Goal: Complete application form: Complete application form

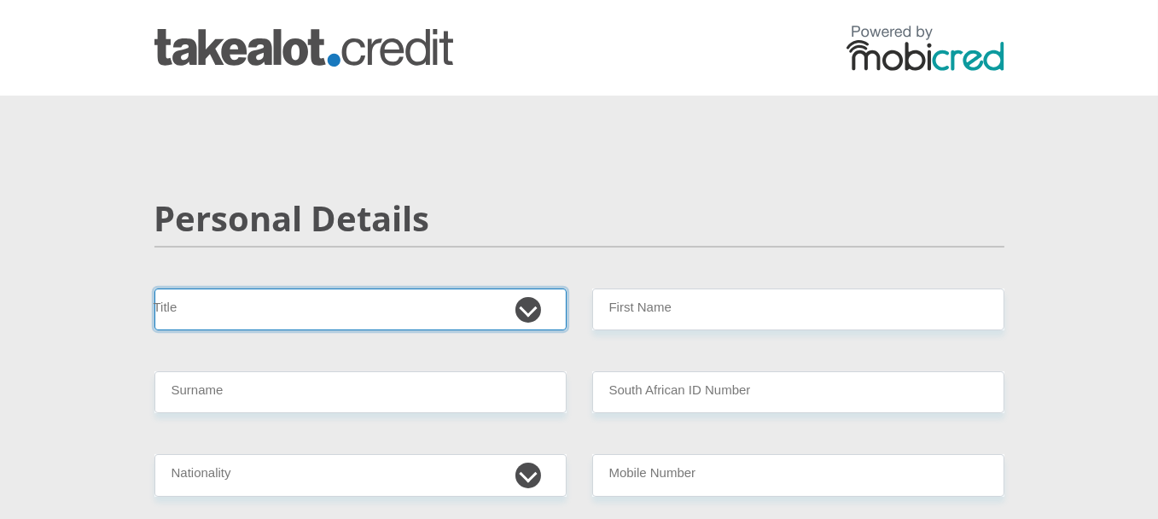
click at [542, 307] on select "Mr Ms Mrs Dr [PERSON_NAME]" at bounding box center [360, 309] width 412 height 42
select select "Mr"
click at [154, 288] on select "Mr Ms Mrs Dr [PERSON_NAME]" at bounding box center [360, 309] width 412 height 42
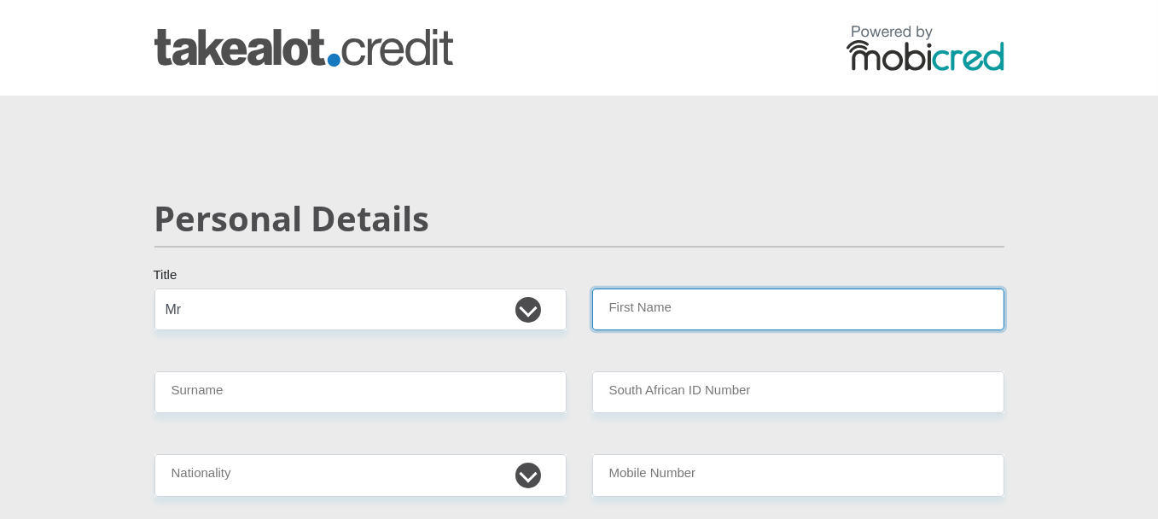
click at [642, 311] on input "First Name" at bounding box center [798, 309] width 412 height 42
type input "MORATIWA"
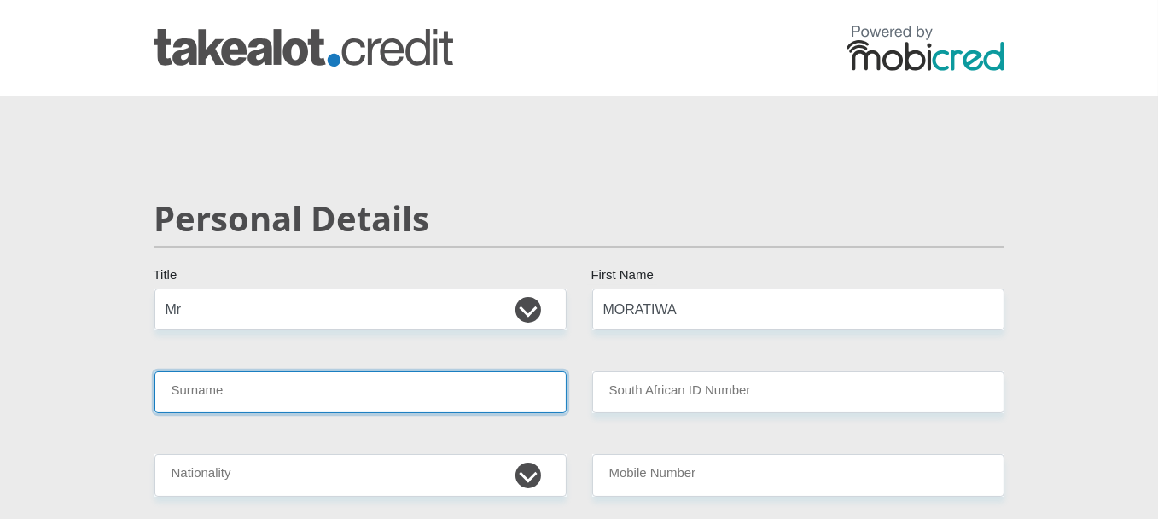
type input "TOTONYANE"
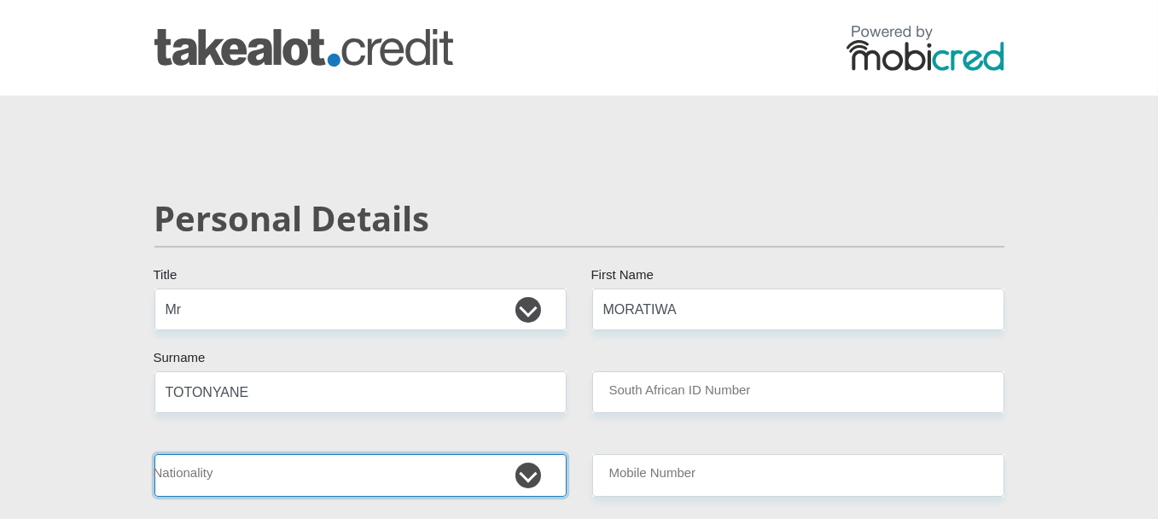
select select "ZAF"
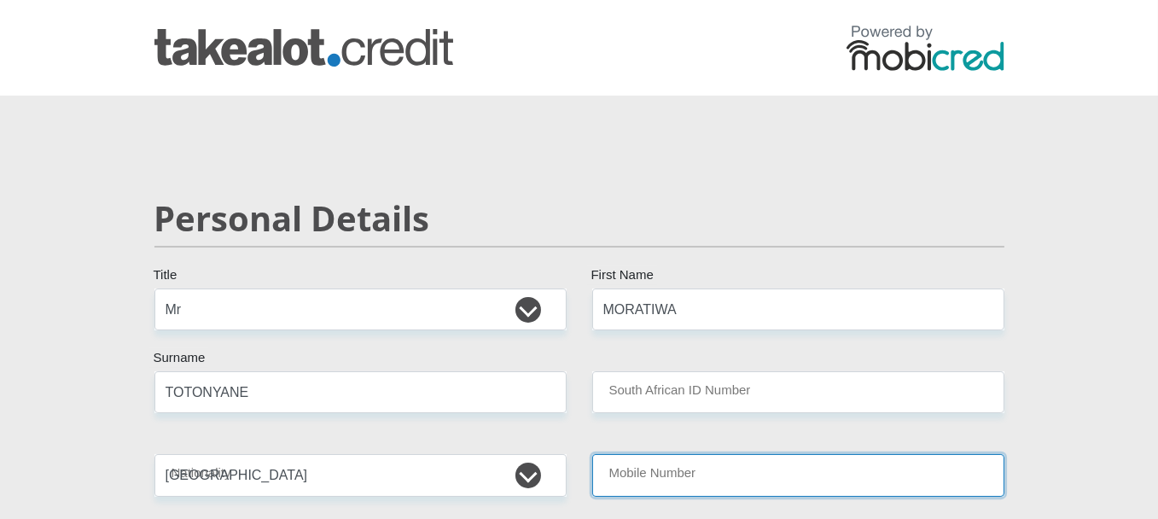
type input "0725470790"
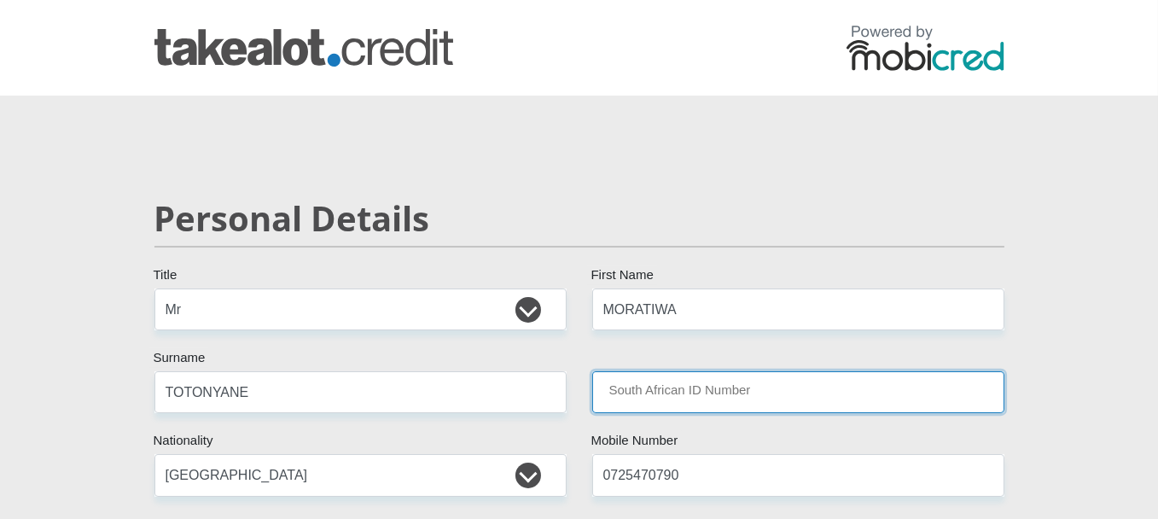
click at [723, 381] on input "South African ID Number" at bounding box center [798, 392] width 412 height 42
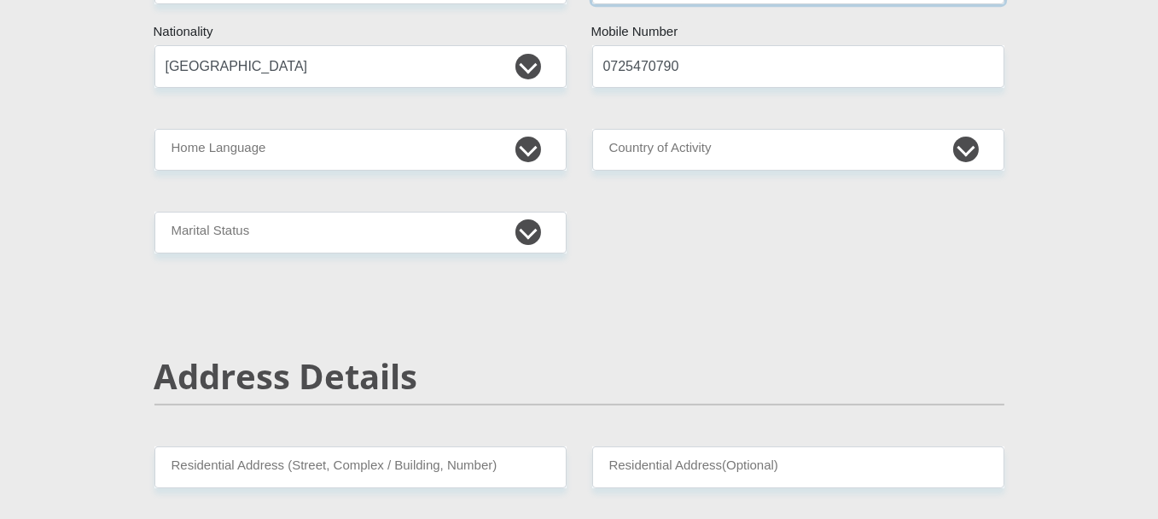
scroll to position [415, 0]
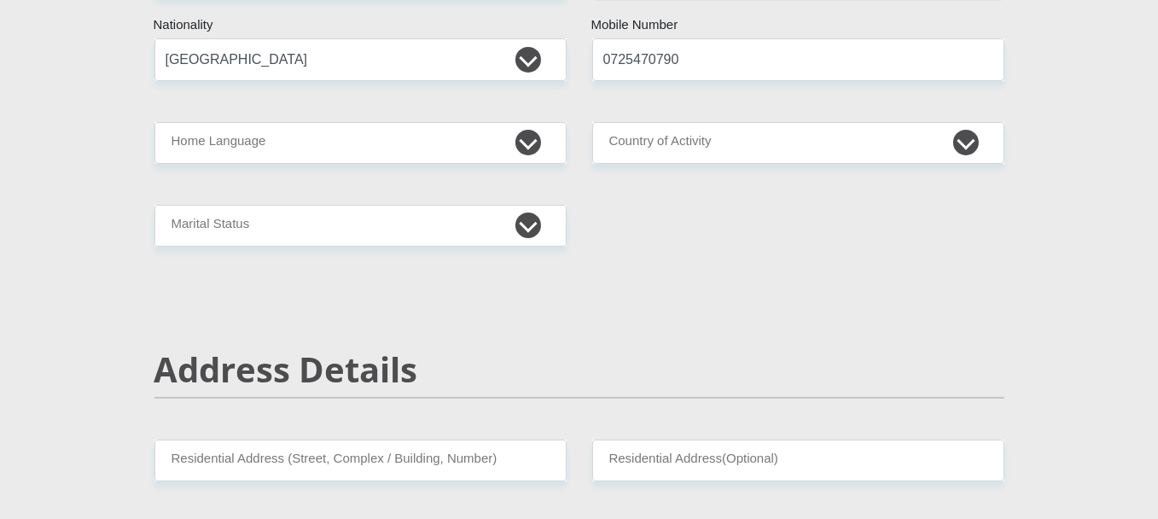
type input "9804045898083"
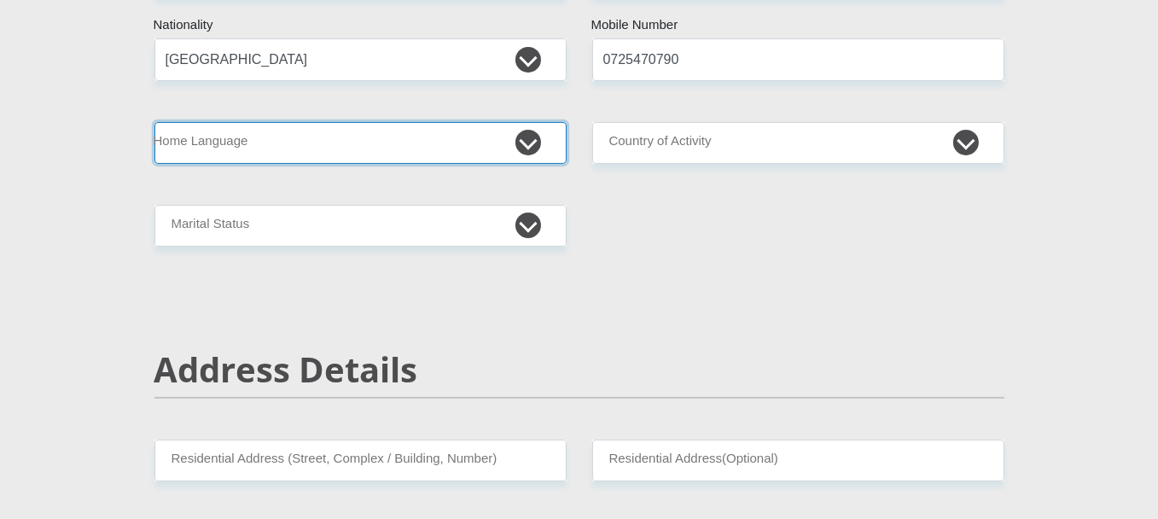
click at [532, 140] on select "Afrikaans English Sepedi South Ndebele Southern Sotho Swati Tsonga Tswana Venda…" at bounding box center [360, 143] width 412 height 42
click at [154, 122] on select "Afrikaans English Sepedi South Ndebele Southern Sotho Swati Tsonga Tswana Venda…" at bounding box center [360, 143] width 412 height 42
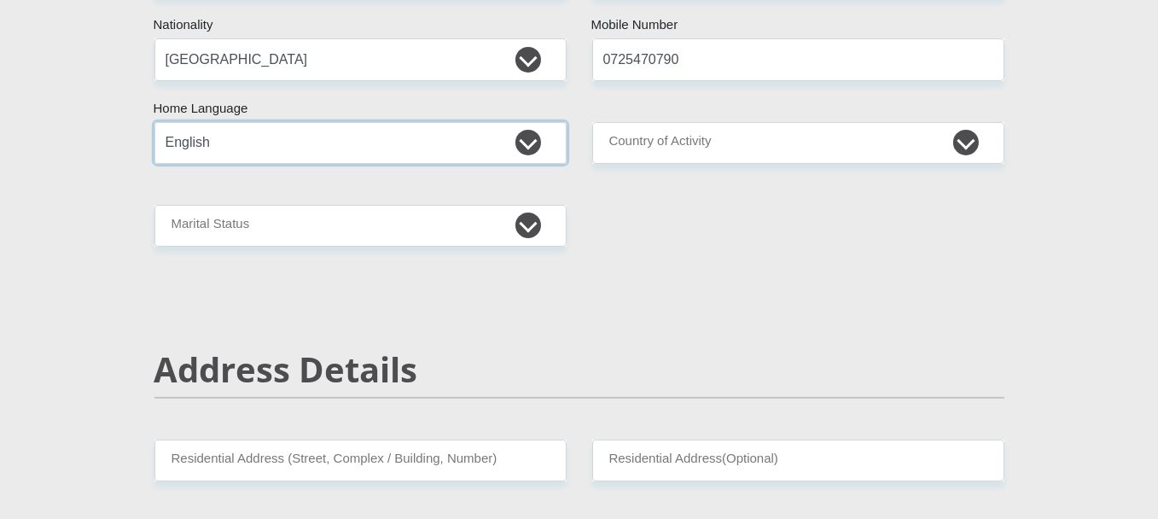
click at [532, 136] on select "Afrikaans English Sepedi South Ndebele Southern Sotho Swati Tsonga Tswana Venda…" at bounding box center [360, 143] width 412 height 42
select select "tsn"
click at [154, 122] on select "Afrikaans English Sepedi South Ndebele Southern Sotho Swati Tsonga Tswana Venda…" at bounding box center [360, 143] width 412 height 42
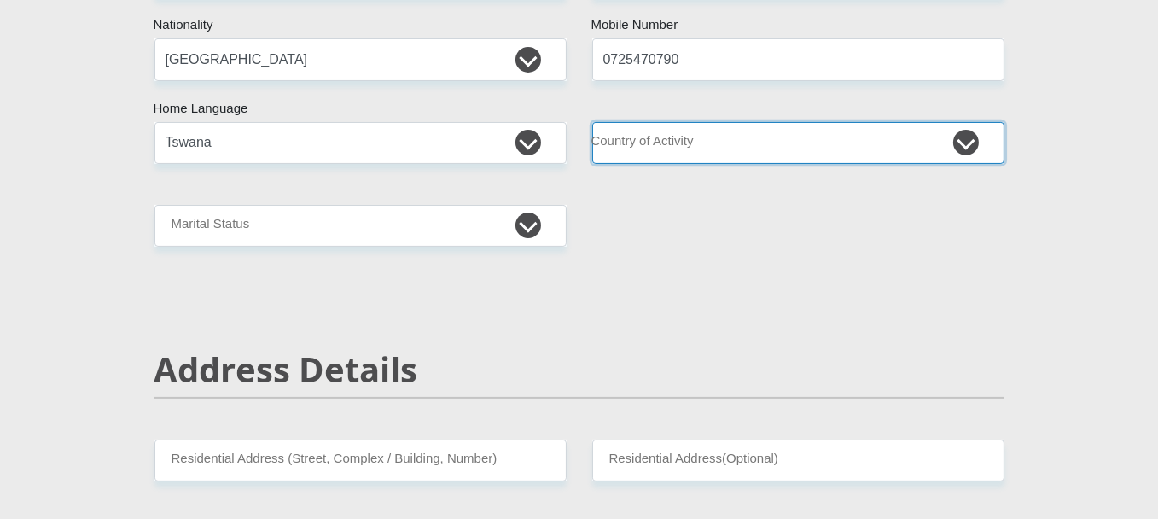
click at [956, 133] on select "[GEOGRAPHIC_DATA] [GEOGRAPHIC_DATA] [GEOGRAPHIC_DATA] [GEOGRAPHIC_DATA] [GEOGRA…" at bounding box center [798, 143] width 412 height 42
select select "ZAF"
click at [592, 122] on select "[GEOGRAPHIC_DATA] [GEOGRAPHIC_DATA] [GEOGRAPHIC_DATA] [GEOGRAPHIC_DATA] [GEOGRA…" at bounding box center [798, 143] width 412 height 42
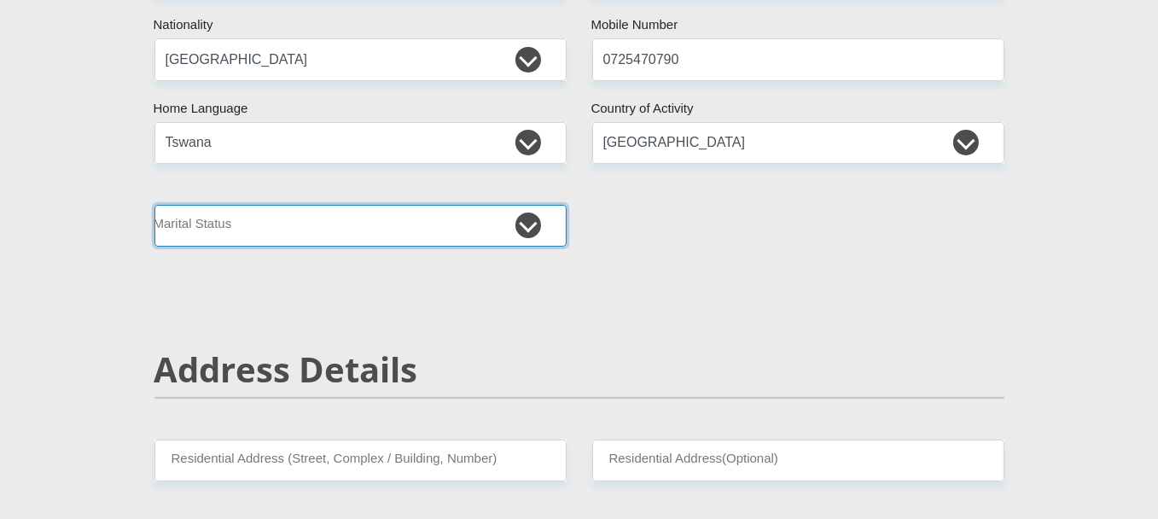
click at [513, 230] on select "Married ANC Single Divorced Widowed Married COP or Customary Law" at bounding box center [360, 226] width 412 height 42
select select "2"
click at [154, 205] on select "Married ANC Single Divorced Widowed Married COP or Customary Law" at bounding box center [360, 226] width 412 height 42
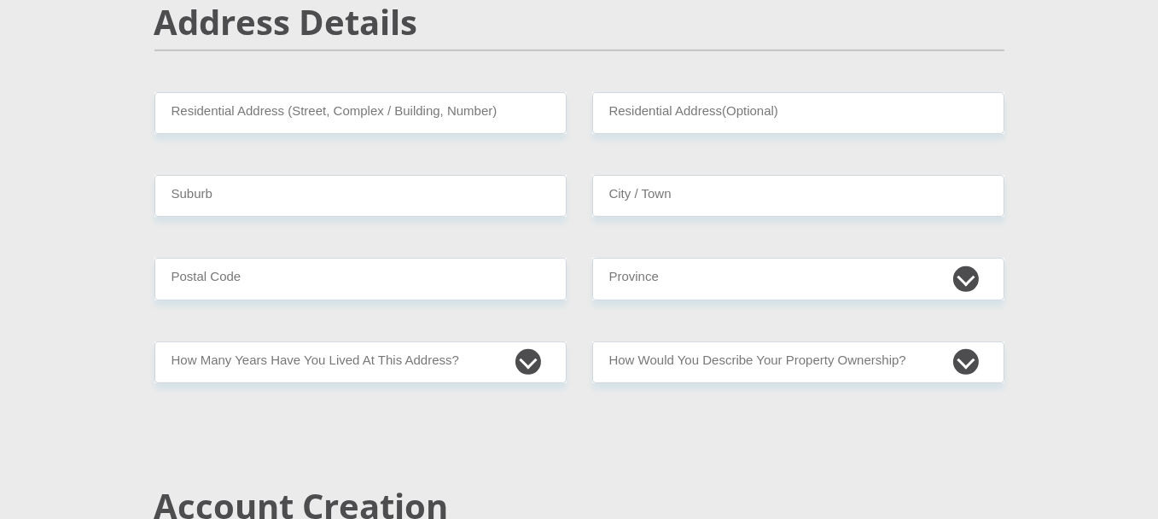
scroll to position [783, 0]
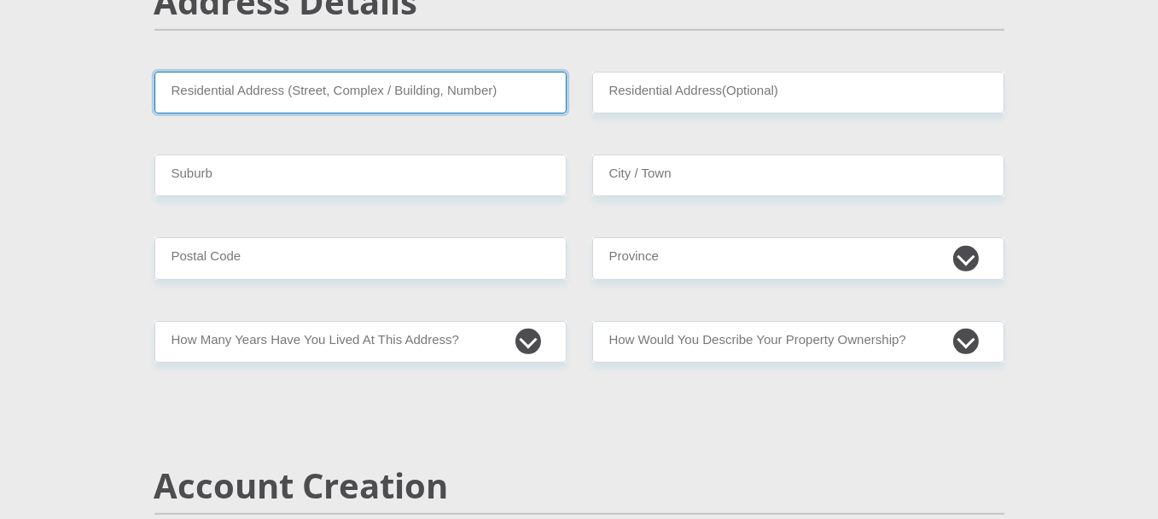
click at [488, 102] on input "Residential Address (Street, Complex / Building, Number)" at bounding box center [360, 93] width 412 height 42
type input "[STREET_ADDRESS]"
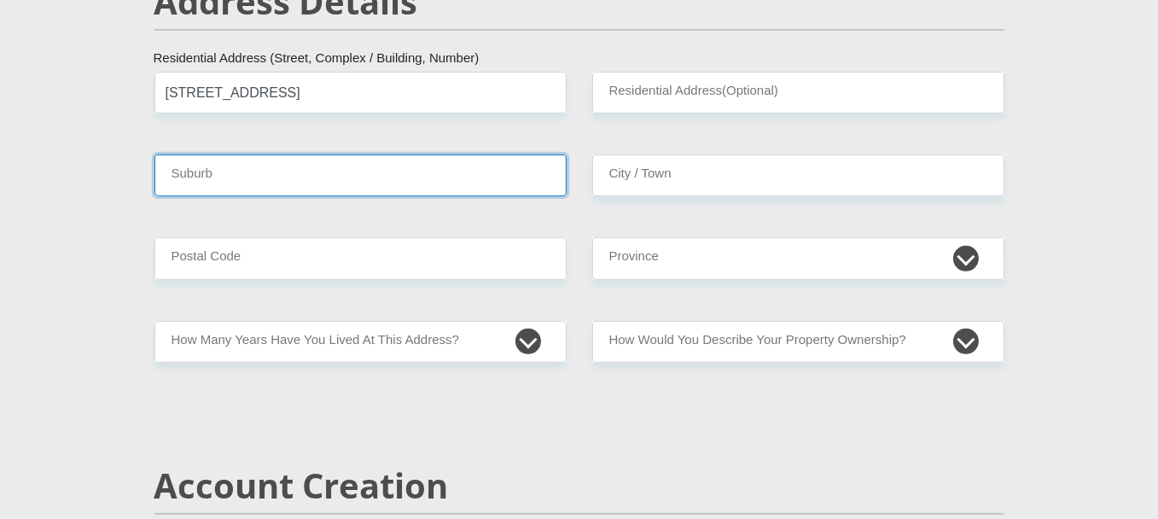
type input "ROODEPOORT"
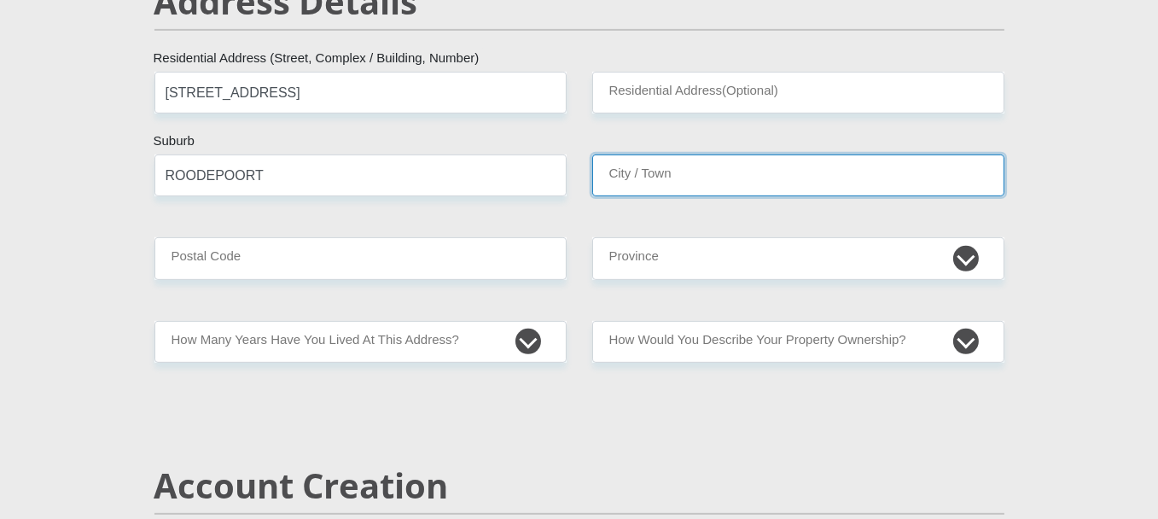
type input "ROODEPOORT"
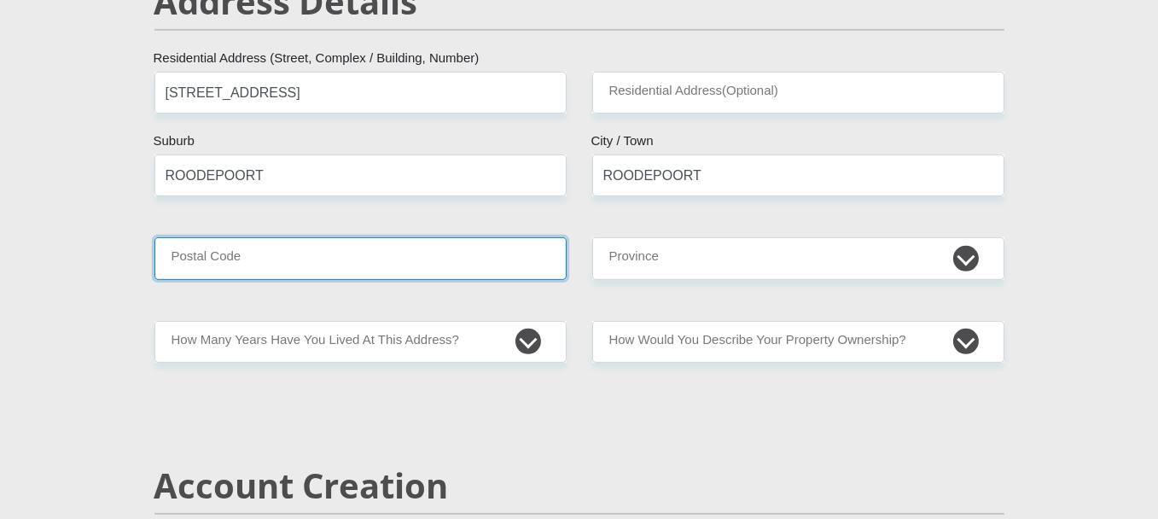
type input "1724"
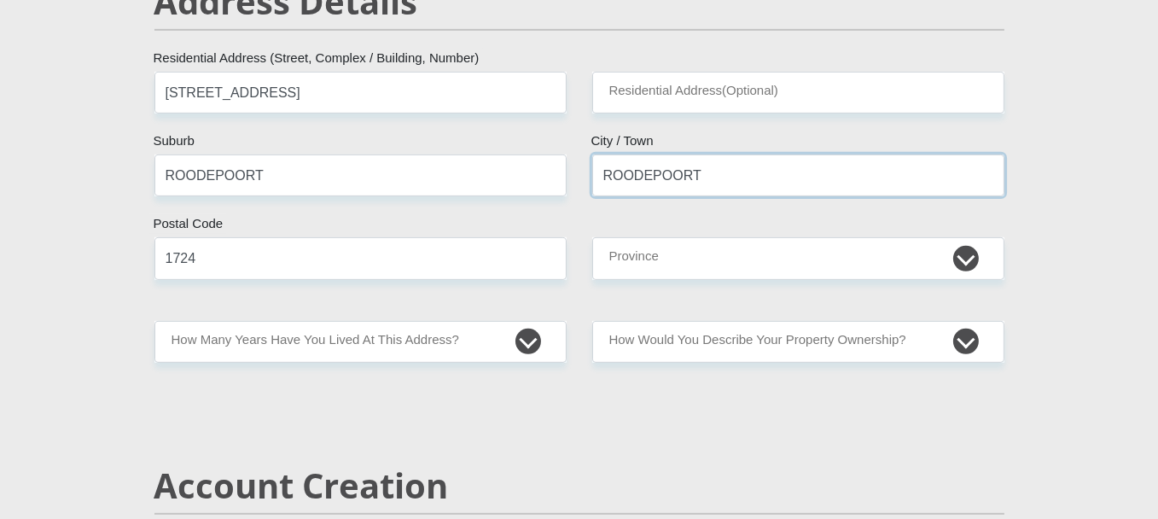
click at [731, 177] on input "ROODEPOORT" at bounding box center [798, 175] width 412 height 42
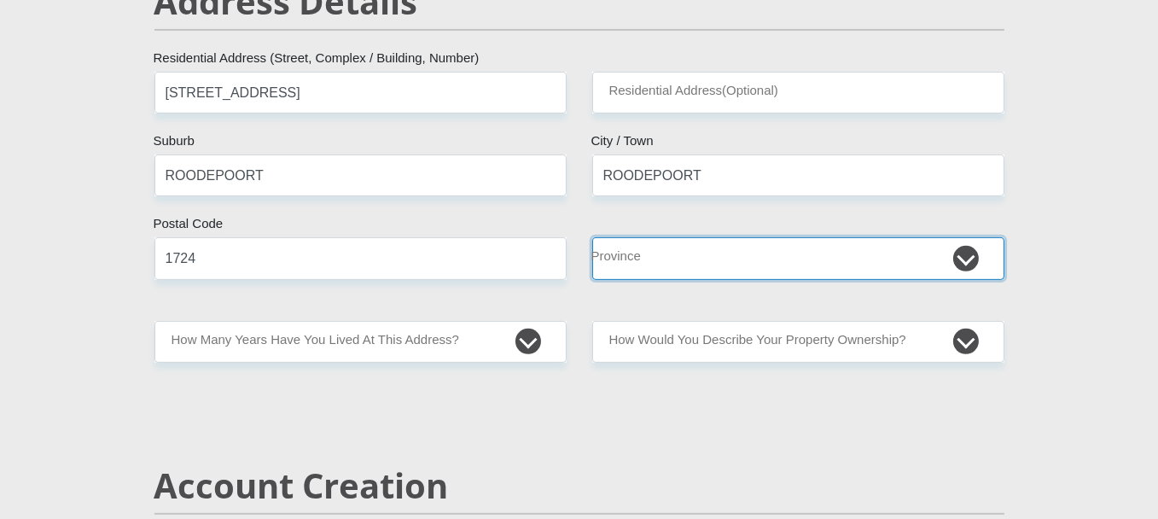
click at [631, 265] on select "Eastern Cape Free State [GEOGRAPHIC_DATA] [GEOGRAPHIC_DATA][DATE] [GEOGRAPHIC_D…" at bounding box center [798, 258] width 412 height 42
select select "Gauteng"
click at [592, 237] on select "Eastern Cape Free State [GEOGRAPHIC_DATA] [GEOGRAPHIC_DATA][DATE] [GEOGRAPHIC_D…" at bounding box center [798, 258] width 412 height 42
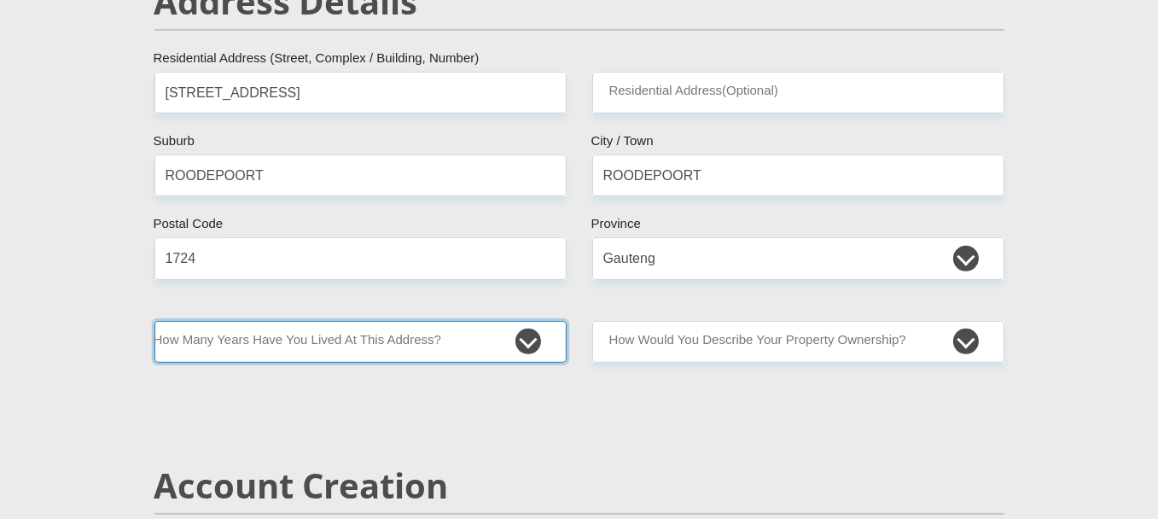
click at [523, 347] on select "less than 1 year 1-3 years 3-5 years 5+ years" at bounding box center [360, 342] width 412 height 42
select select "2"
click at [154, 321] on select "less than 1 year 1-3 years 3-5 years 5+ years" at bounding box center [360, 342] width 412 height 42
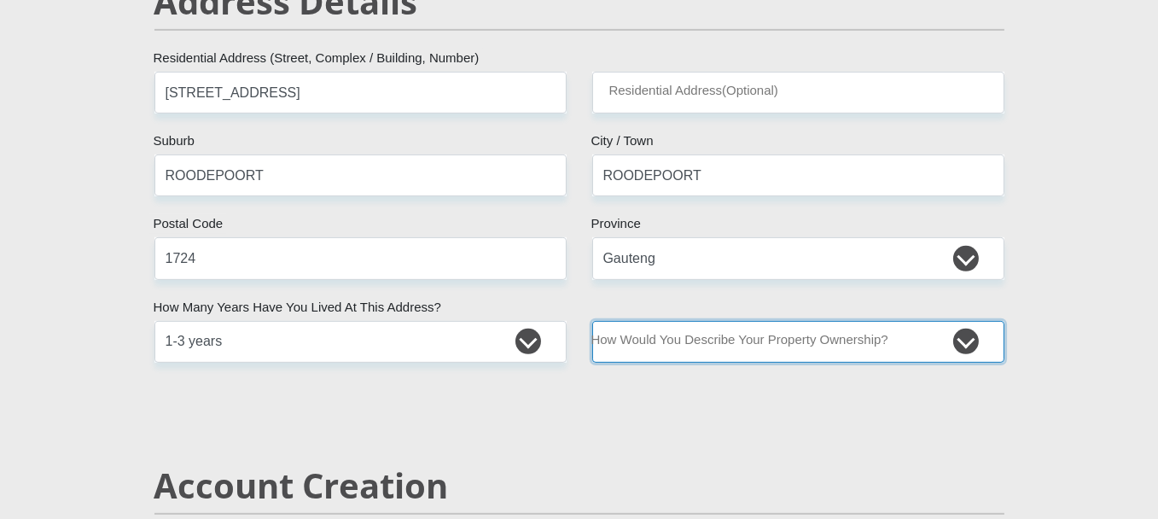
click at [949, 338] on select "Owned Rented Family Owned Company Dwelling" at bounding box center [798, 342] width 412 height 42
select select "Rented"
click at [592, 321] on select "Owned Rented Family Owned Company Dwelling" at bounding box center [798, 342] width 412 height 42
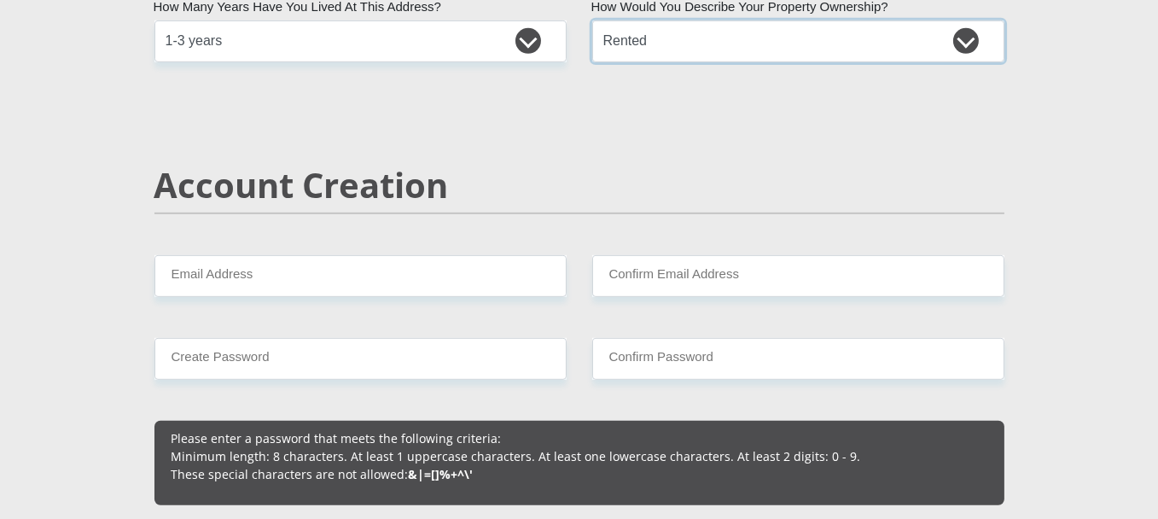
scroll to position [1097, 0]
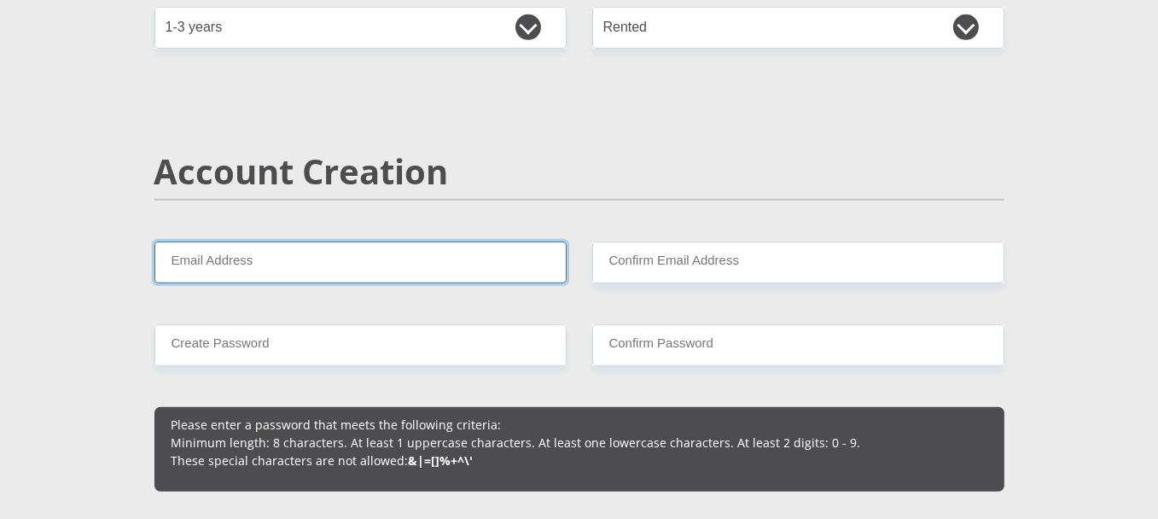
click at [333, 261] on input "Email Address" at bounding box center [360, 262] width 412 height 42
type input "[EMAIL_ADDRESS][DOMAIN_NAME]"
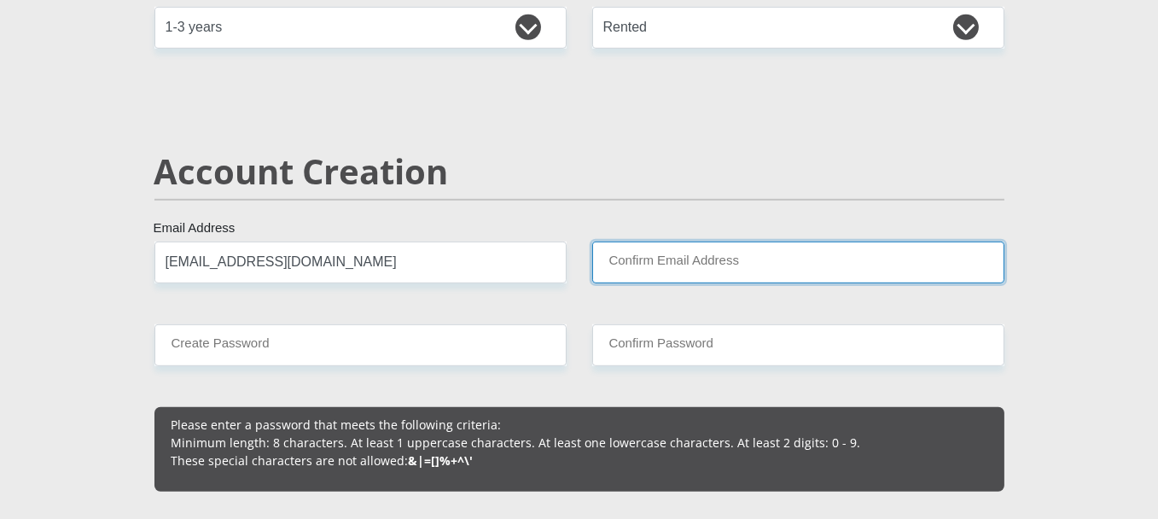
type input "[EMAIL_ADDRESS][DOMAIN_NAME]"
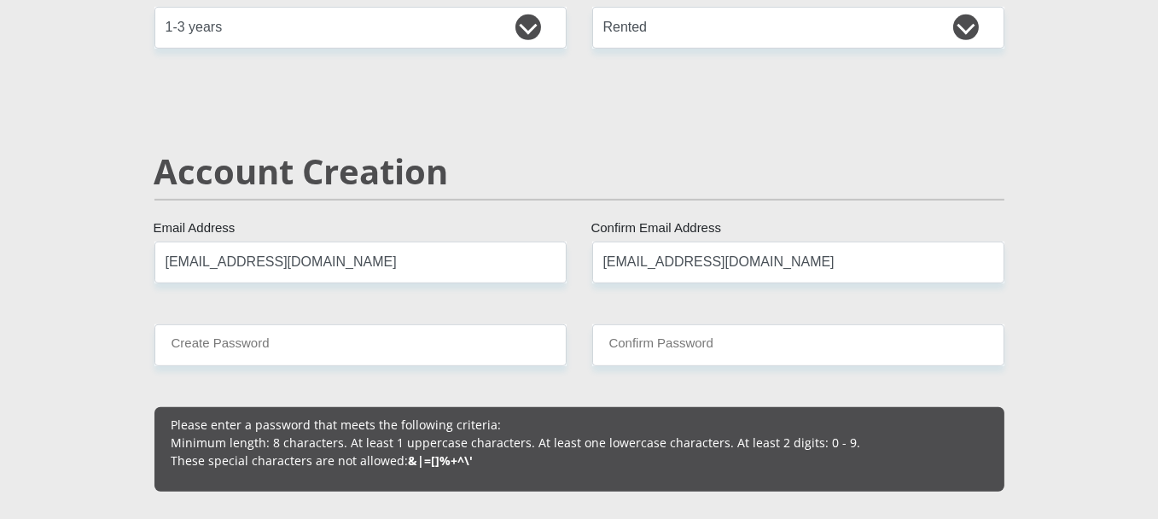
type input "0725470790"
type input "MORATIWA"
type input "TOTONYANE"
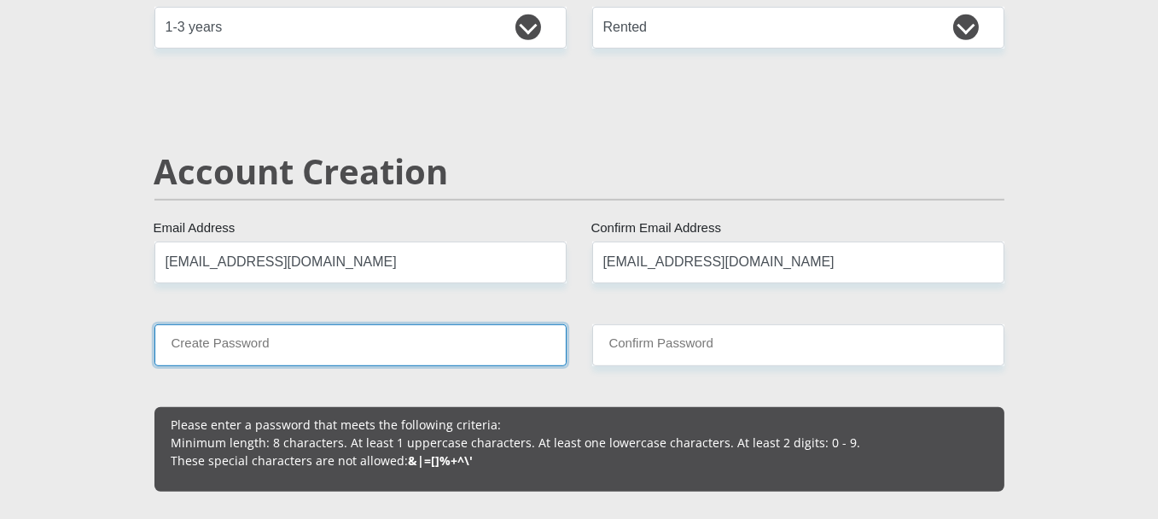
click at [299, 352] on input "Create Password" at bounding box center [360, 345] width 412 height 42
type input "Tumiso@342"
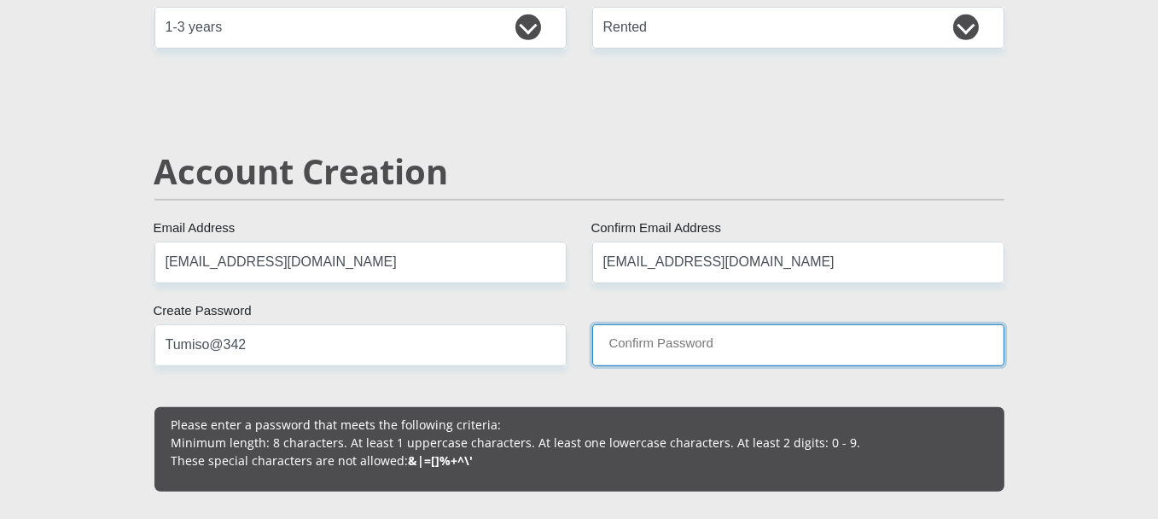
click at [642, 362] on input "Confirm Password" at bounding box center [798, 345] width 412 height 42
type input "Tumiso@342"
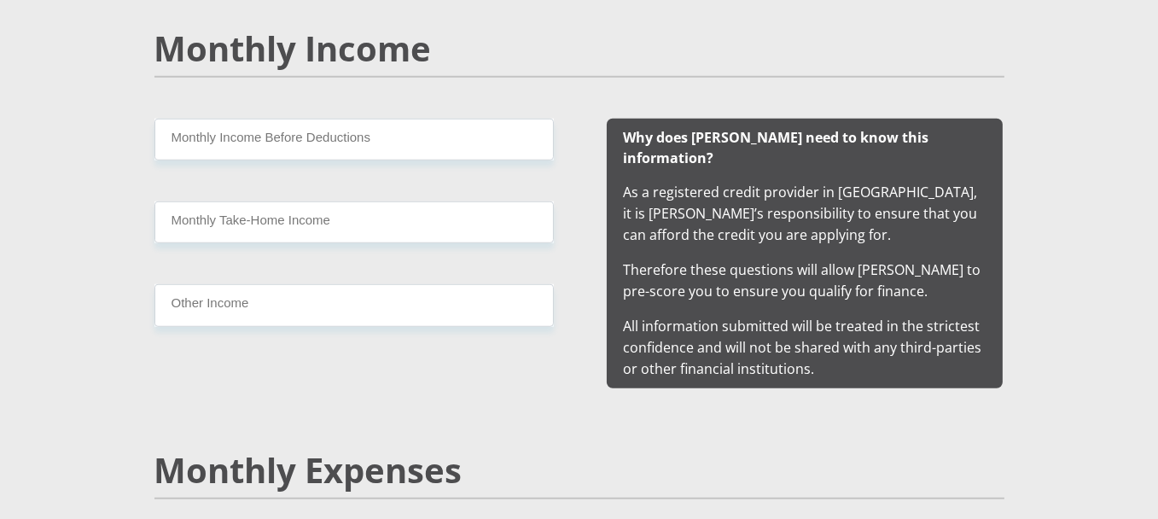
scroll to position [1690, 0]
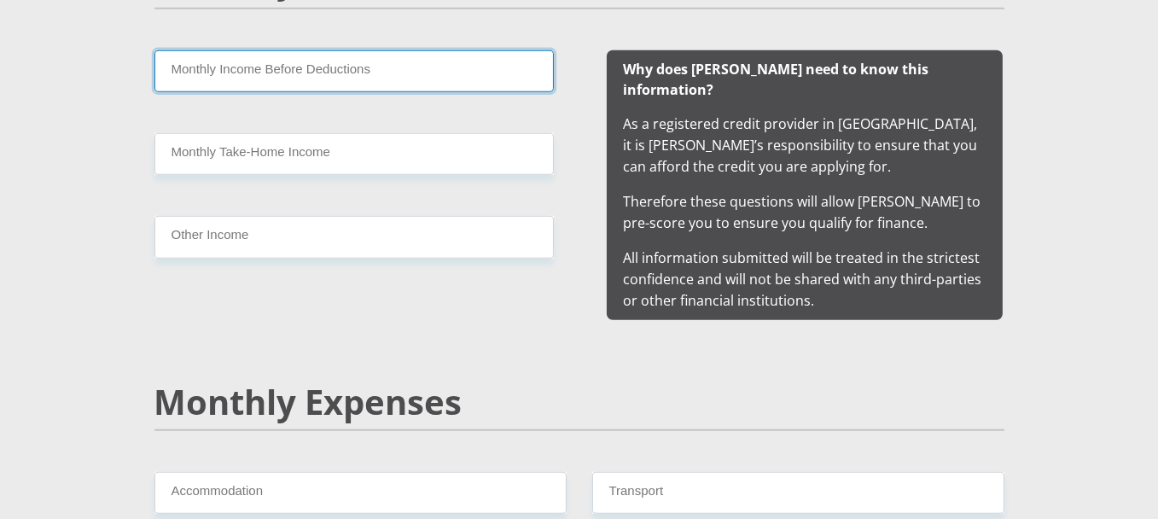
click at [372, 64] on input "Monthly Income Before Deductions" at bounding box center [353, 71] width 399 height 42
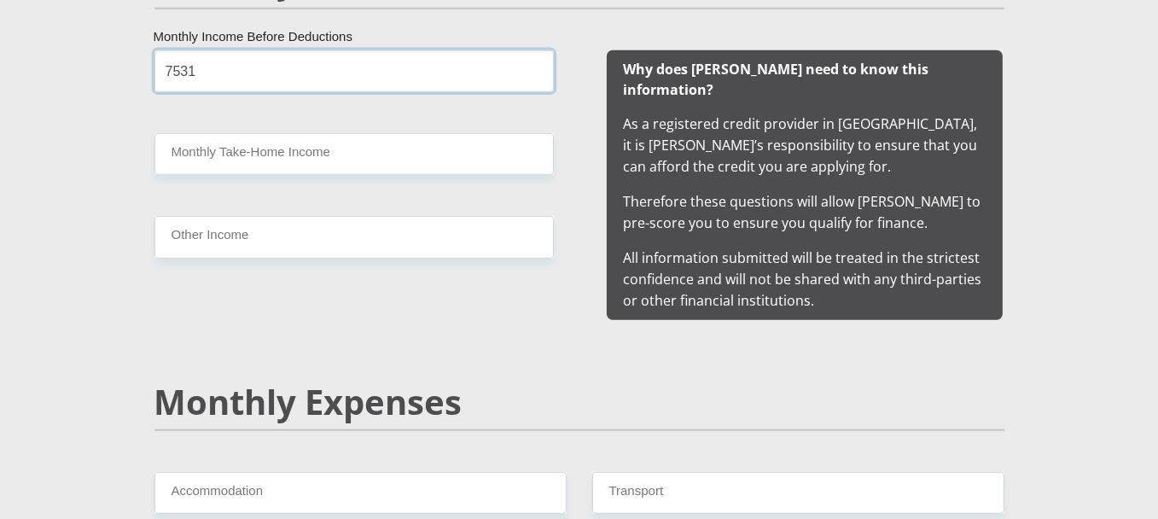
type input "7531"
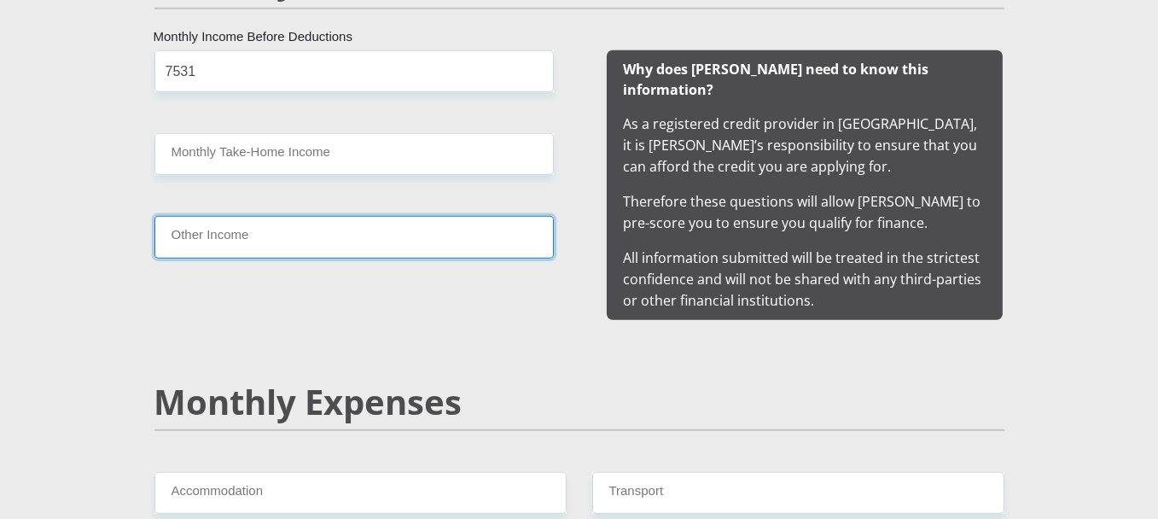
click at [439, 225] on input "Other Income" at bounding box center [353, 237] width 399 height 42
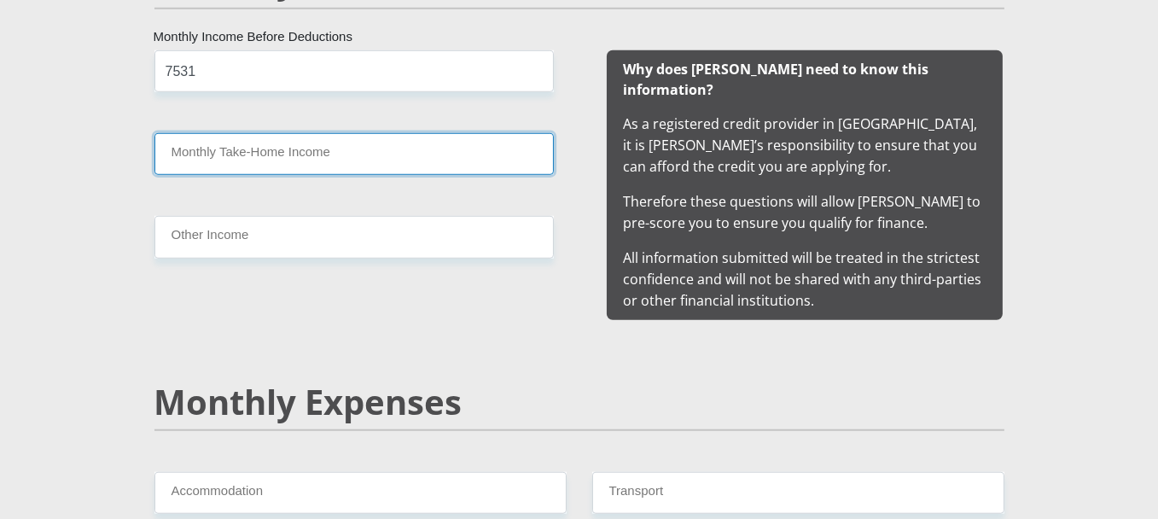
click at [380, 151] on input "Monthly Take-Home Income" at bounding box center [353, 154] width 399 height 42
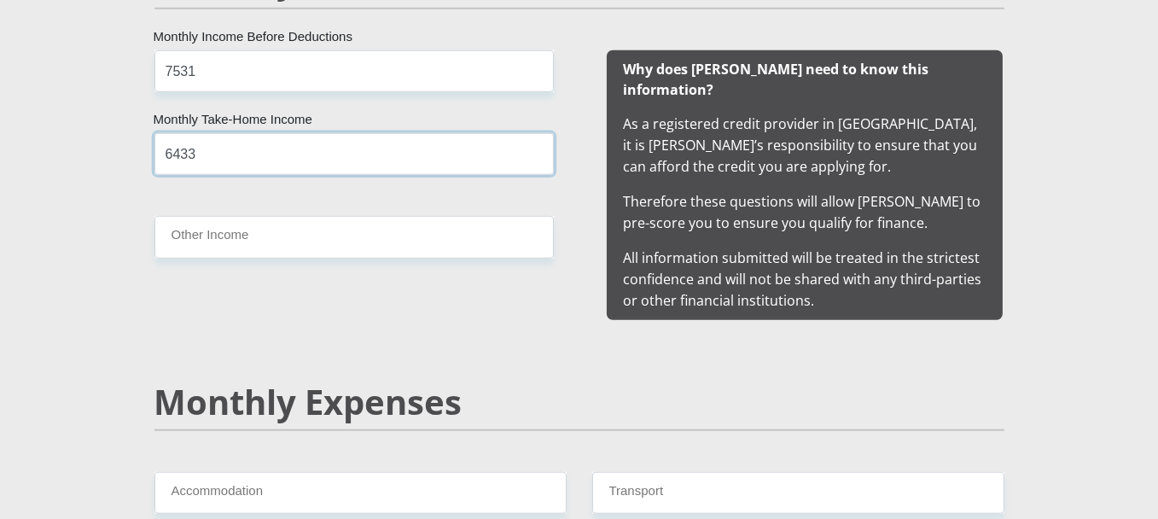
type input "6433"
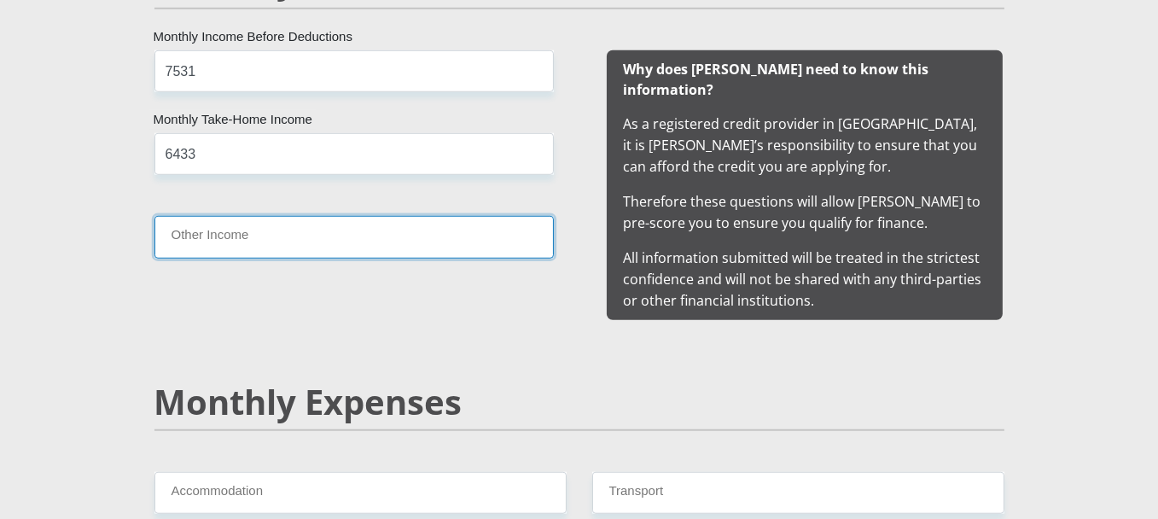
click at [461, 233] on input "Other Income" at bounding box center [353, 237] width 399 height 42
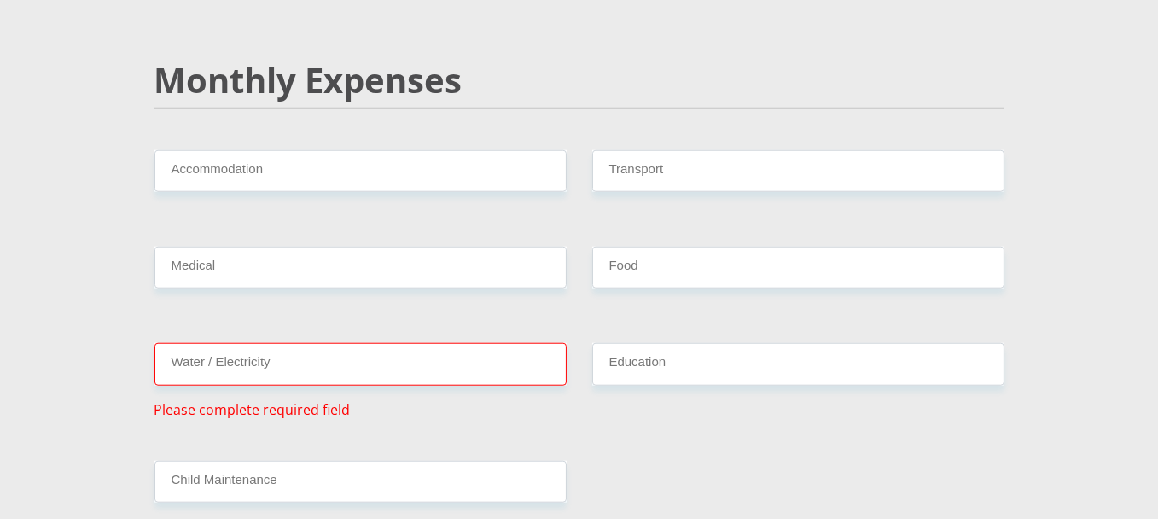
scroll to position [2019, 0]
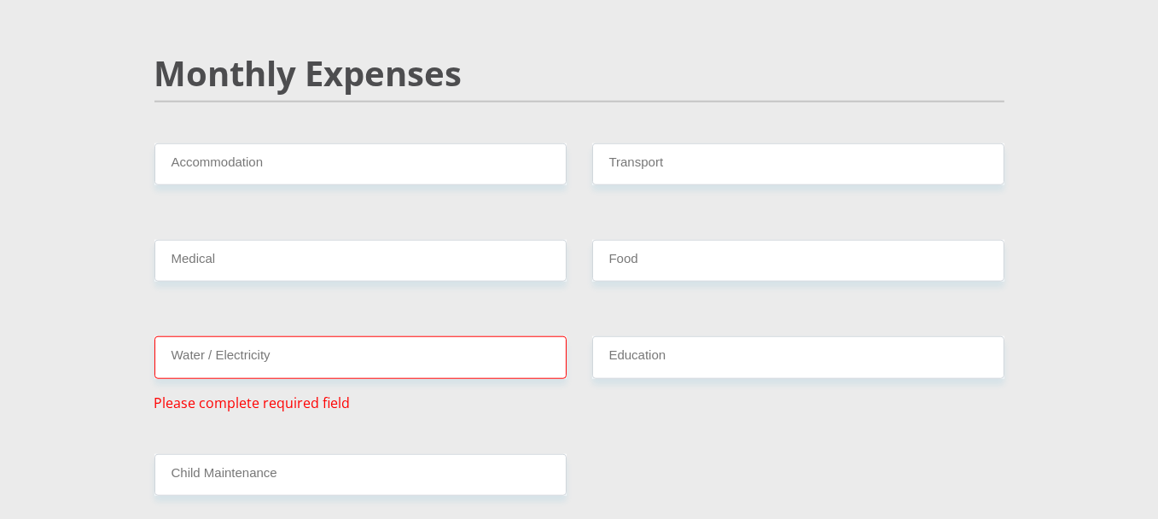
type input "500"
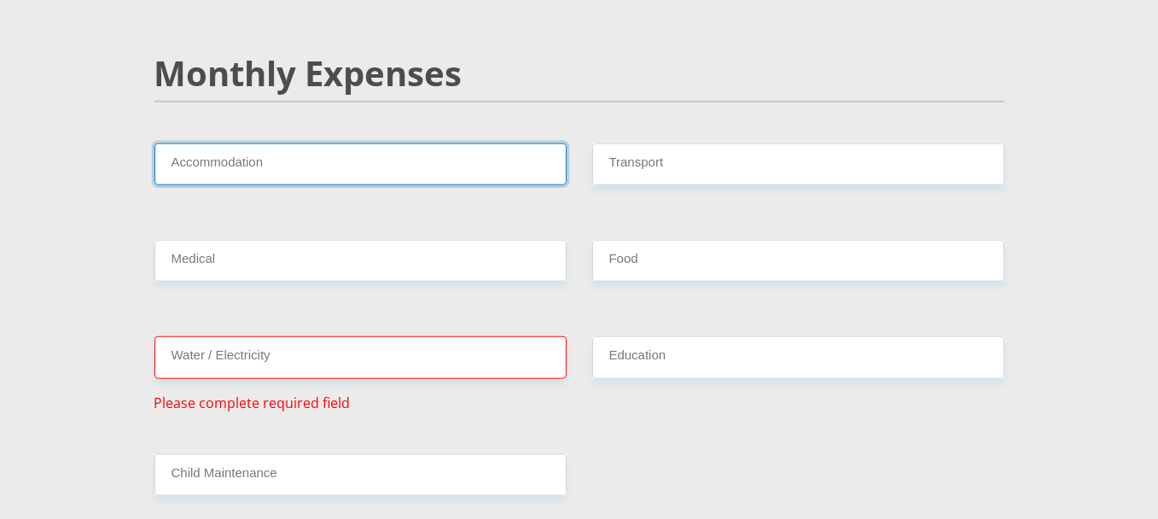
click at [461, 147] on input "Accommodation" at bounding box center [360, 164] width 412 height 42
type input "1800"
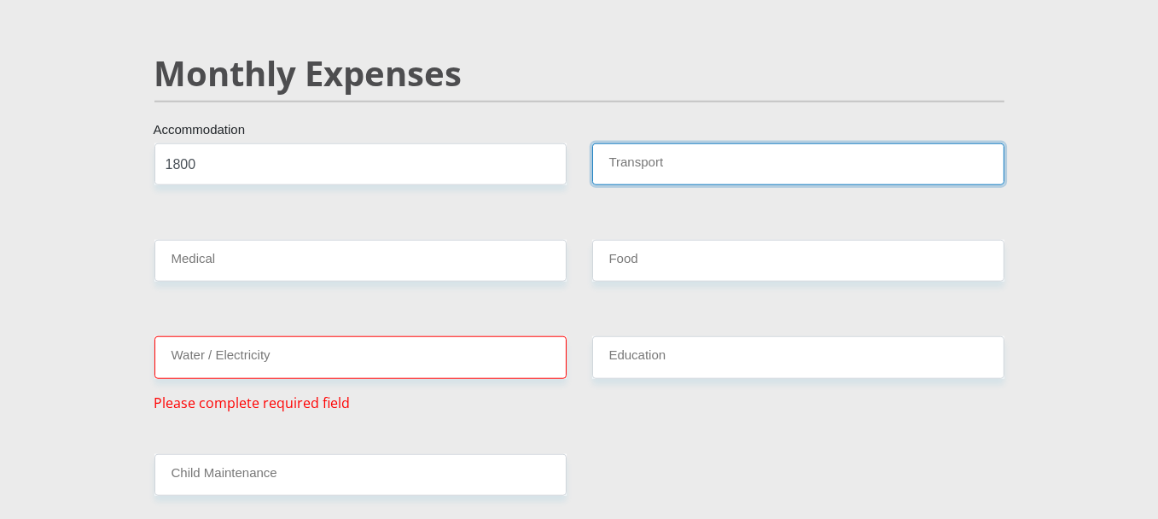
click at [735, 143] on input "Transport" at bounding box center [798, 164] width 412 height 42
type input "400"
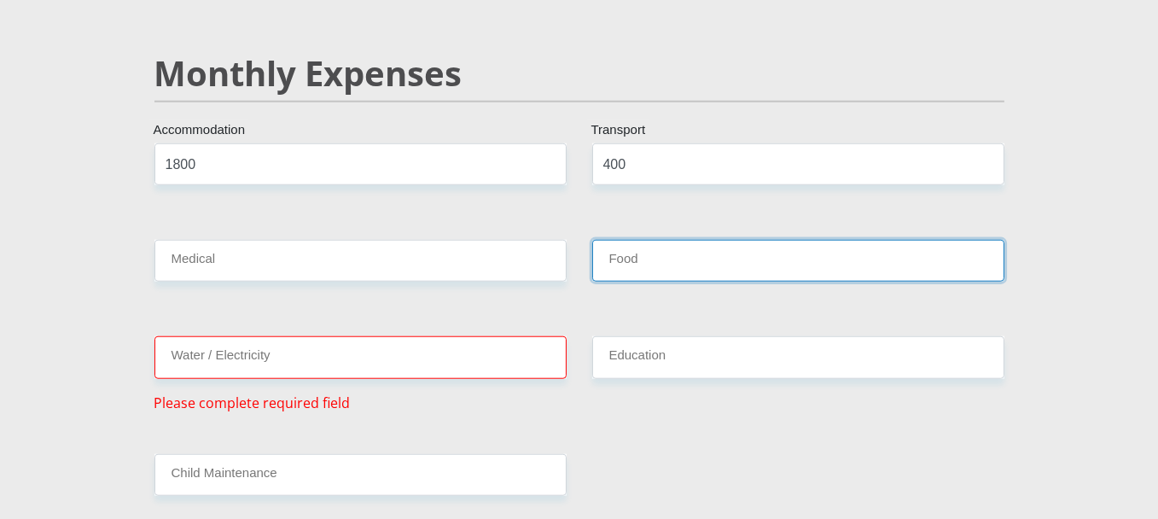
click at [712, 240] on input "Food" at bounding box center [798, 261] width 412 height 42
type input "1000"
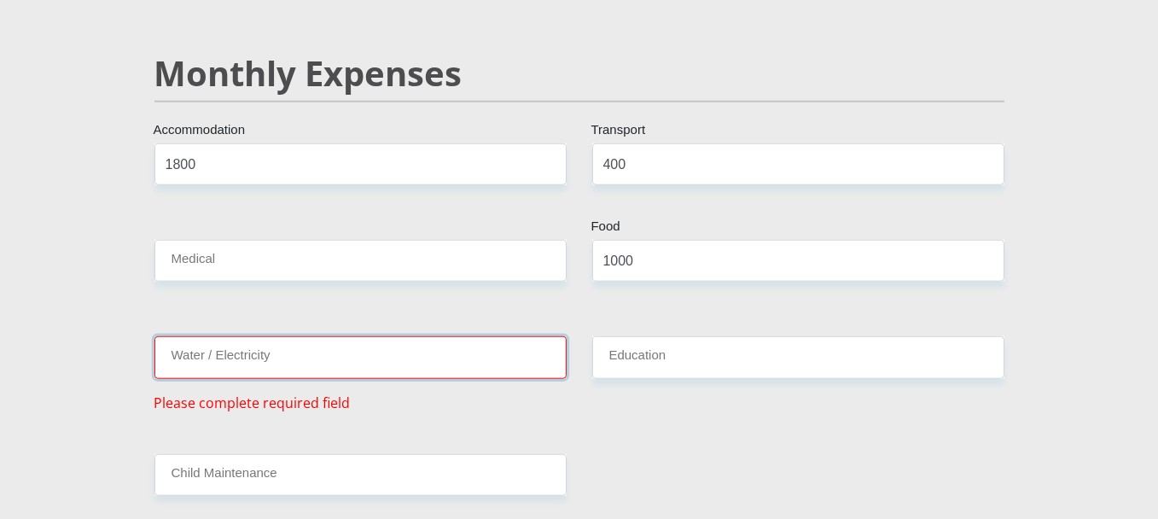
click at [491, 338] on input "Water / Electricity" at bounding box center [360, 357] width 412 height 42
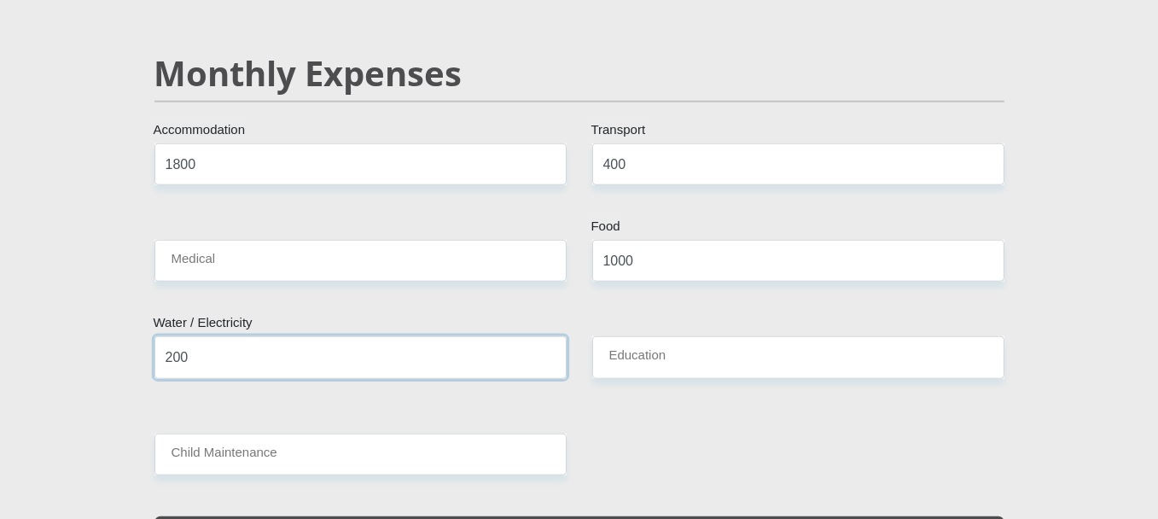
type input "200"
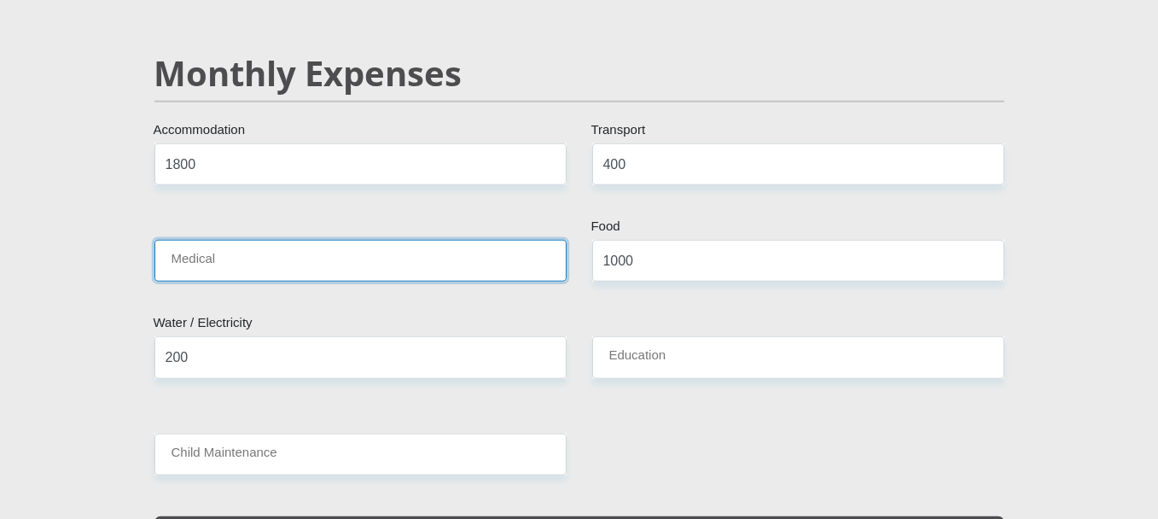
click at [467, 240] on input "Medical" at bounding box center [360, 261] width 412 height 42
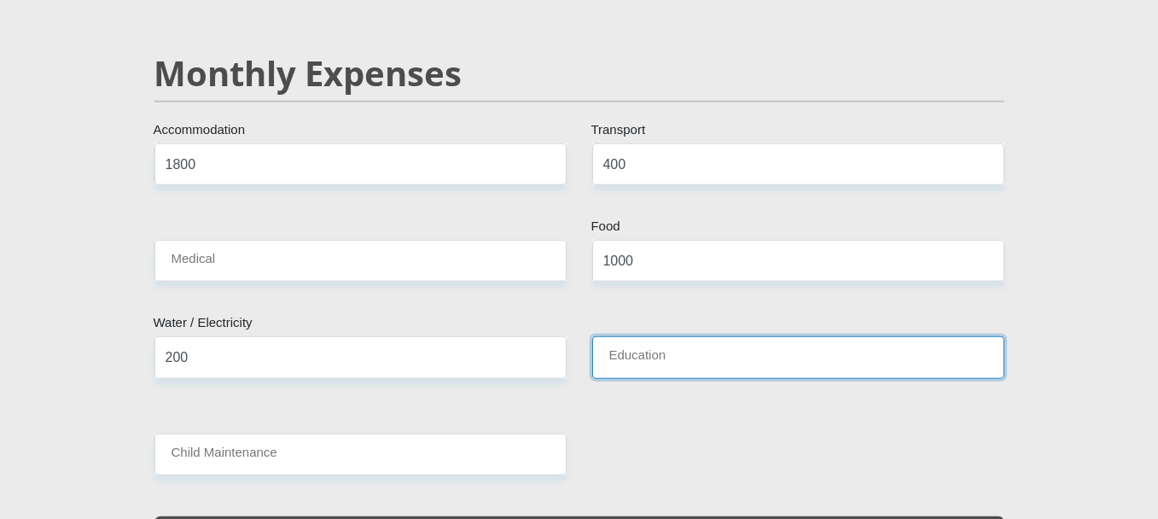
click at [646, 336] on input "Education" at bounding box center [798, 357] width 412 height 42
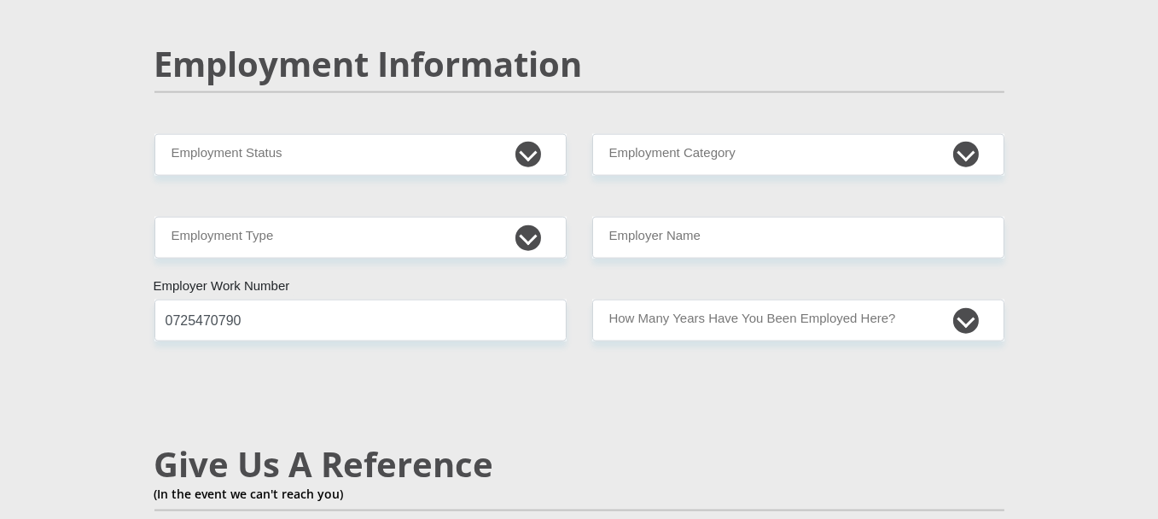
scroll to position [2633, 0]
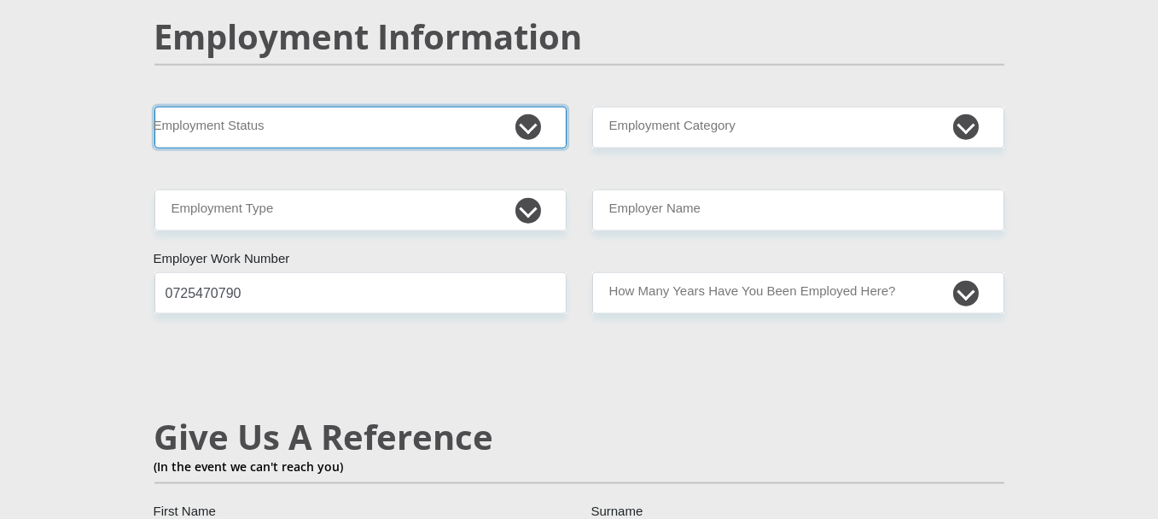
click at [526, 107] on select "Permanent/Full-time Part-time/Casual [DEMOGRAPHIC_DATA] Worker Self-Employed Ho…" at bounding box center [360, 128] width 412 height 42
select select "1"
click at [154, 107] on select "Permanent/Full-time Part-time/Casual [DEMOGRAPHIC_DATA] Worker Self-Employed Ho…" at bounding box center [360, 128] width 412 height 42
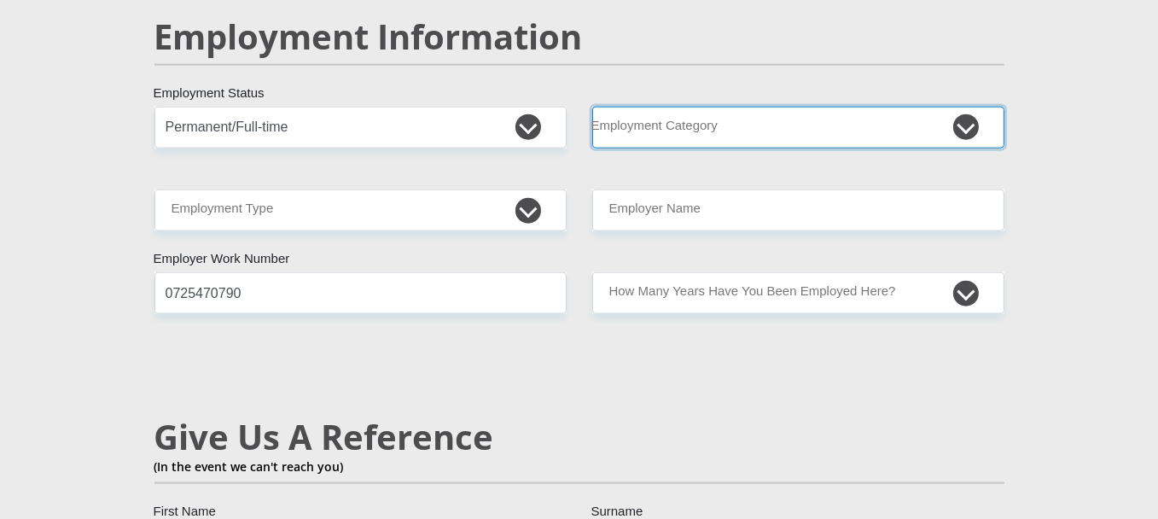
click at [769, 107] on select "AGRICULTURE ALCOHOL & TOBACCO CONSTRUCTION MATERIALS METALLURGY EQUIPMENT FOR R…" at bounding box center [798, 128] width 412 height 42
select select "46"
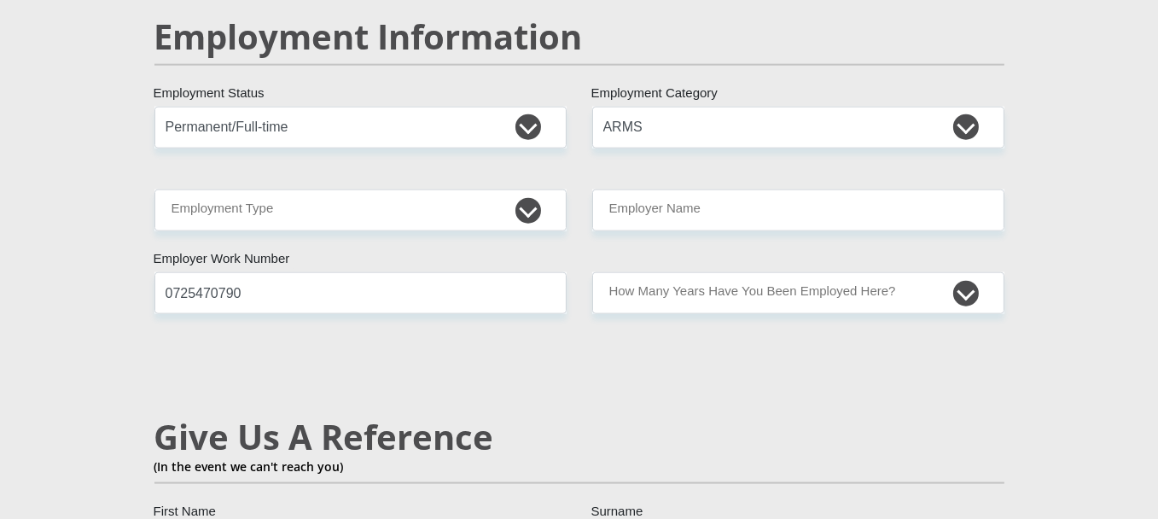
click at [1066, 171] on section "Personal Details Mr Ms Mrs Dr [PERSON_NAME] Title MORATIWA First Name TOTONYANE…" at bounding box center [579, 101] width 1158 height 5277
click at [535, 189] on select "College/Lecturer Craft Seller Creative Driver Executive Farmer Forces - Non Com…" at bounding box center [360, 210] width 412 height 42
select select "Office Staff/Clerk"
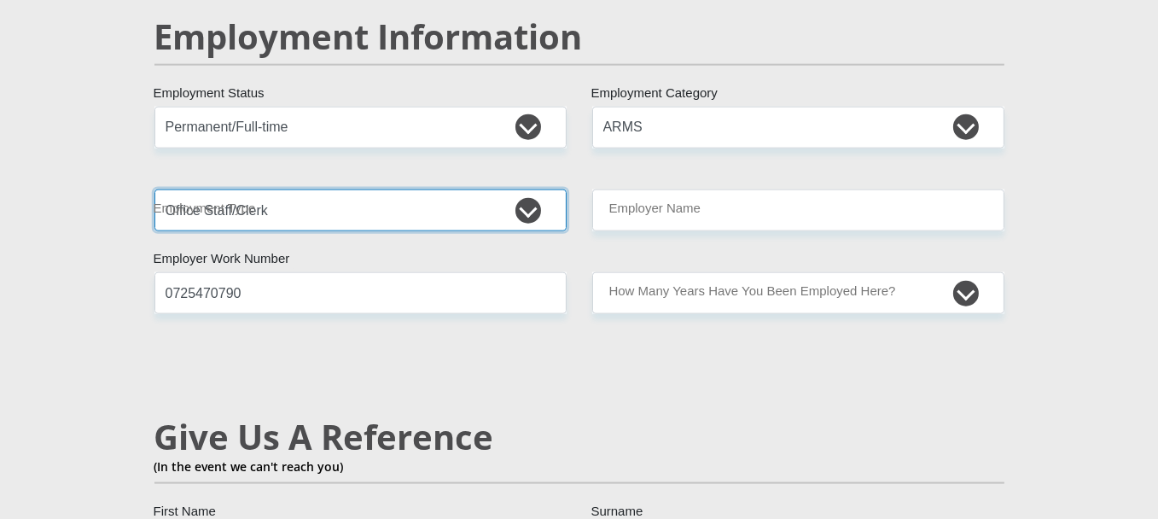
click at [154, 189] on select "College/Lecturer Craft Seller Creative Driver Executive Farmer Forces - Non Com…" at bounding box center [360, 210] width 412 height 42
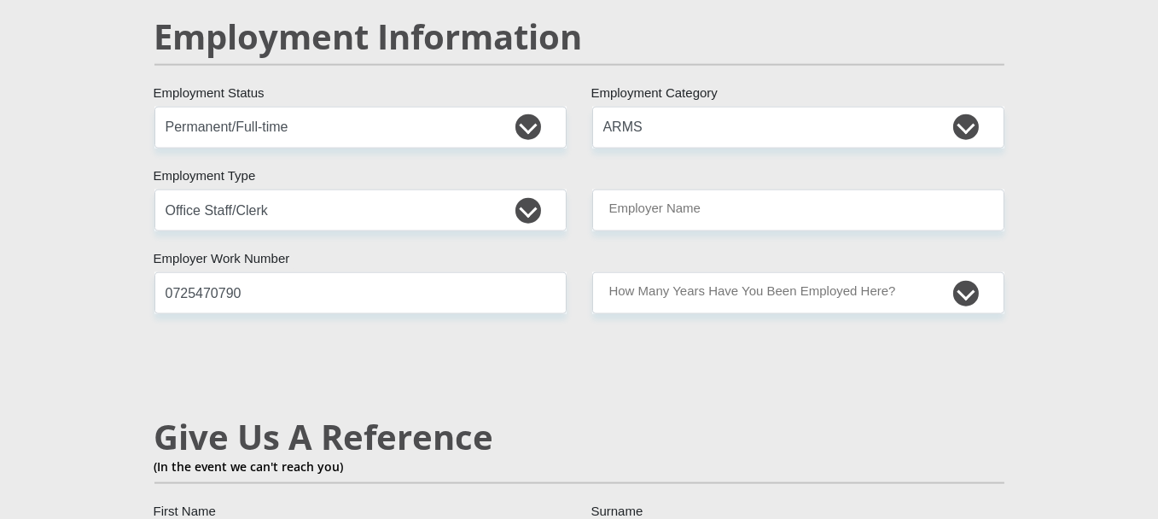
click at [316, 457] on p "(In the event we can't reach you)" at bounding box center [579, 466] width 850 height 18
click at [748, 189] on input "Employer Name" at bounding box center [798, 210] width 412 height 42
type input "SecutelTechnologies"
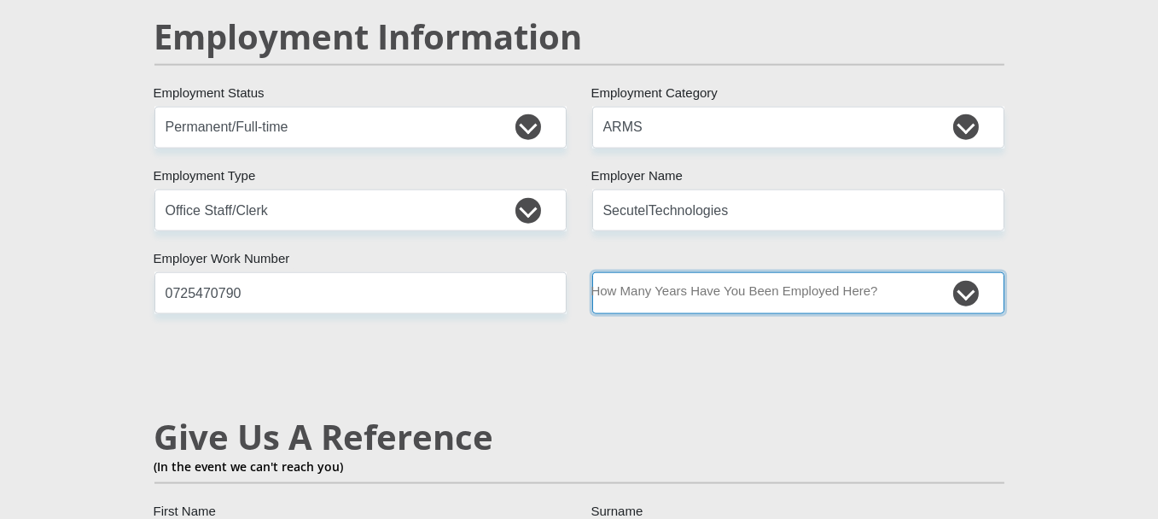
click at [735, 272] on select "less than 1 year 1-3 years 3-5 years 5+ years" at bounding box center [798, 293] width 412 height 42
select select "24"
click at [592, 272] on select "less than 1 year 1-3 years 3-5 years 5+ years" at bounding box center [798, 293] width 412 height 42
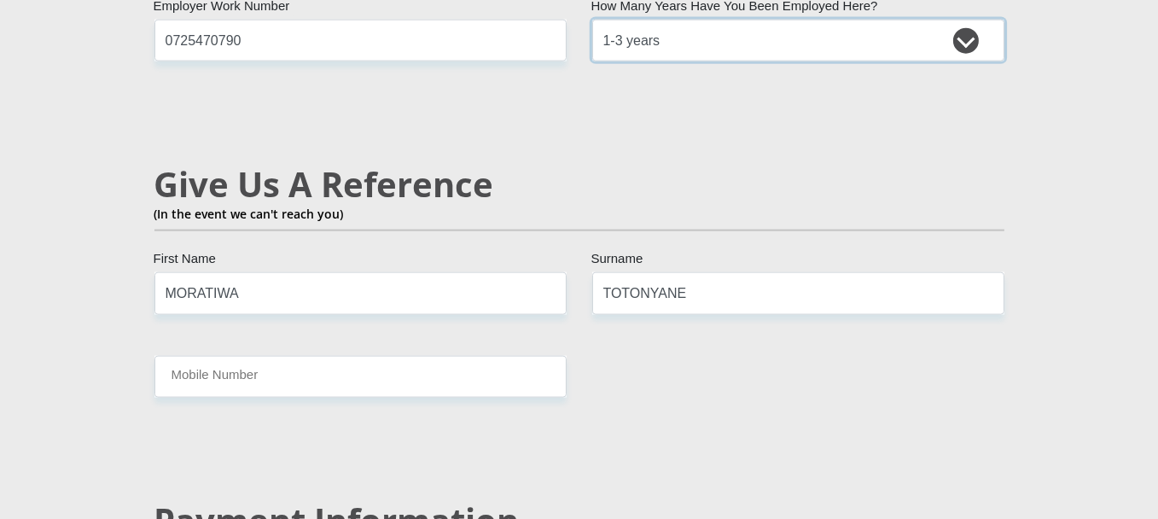
scroll to position [2980, 0]
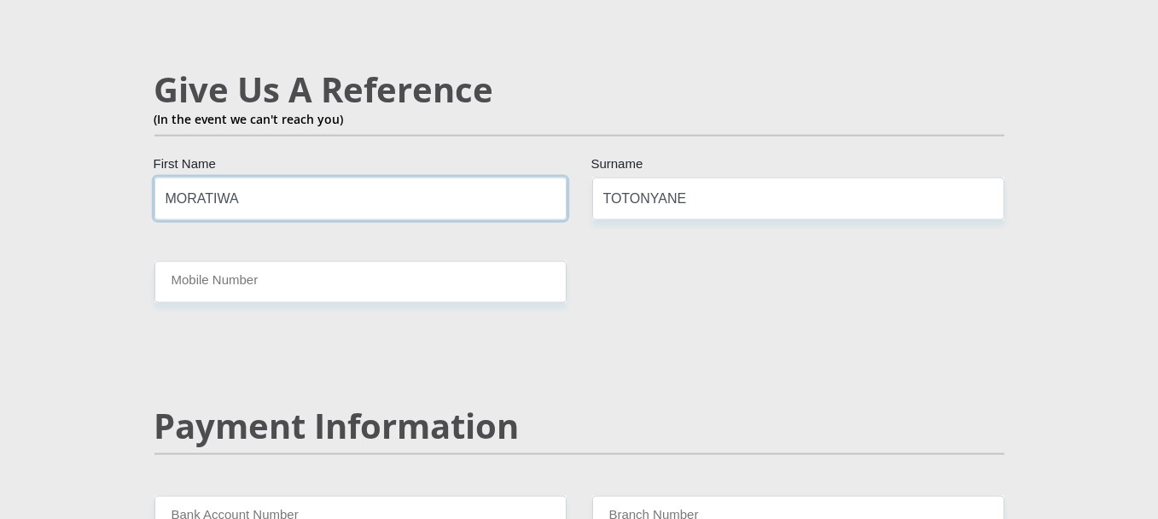
click at [433, 177] on input "MORATIWA" at bounding box center [360, 198] width 412 height 42
type input "M"
type input "ORATENG"
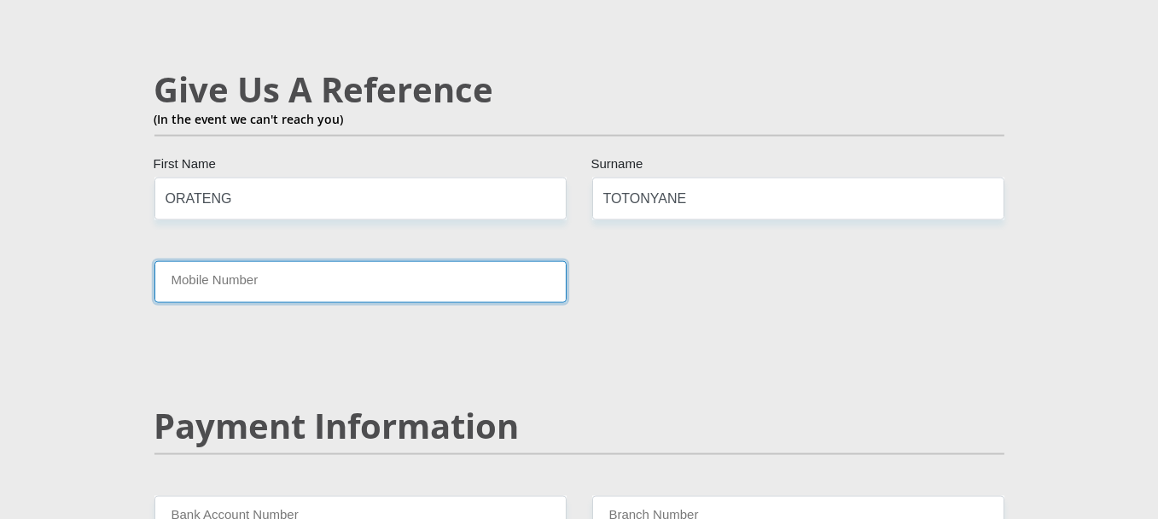
click at [312, 261] on input "Mobile Number" at bounding box center [360, 282] width 412 height 42
click at [219, 261] on input "0734807365" at bounding box center [360, 282] width 412 height 42
click at [224, 261] on input "0734807365" at bounding box center [360, 282] width 412 height 42
type input "0734807965"
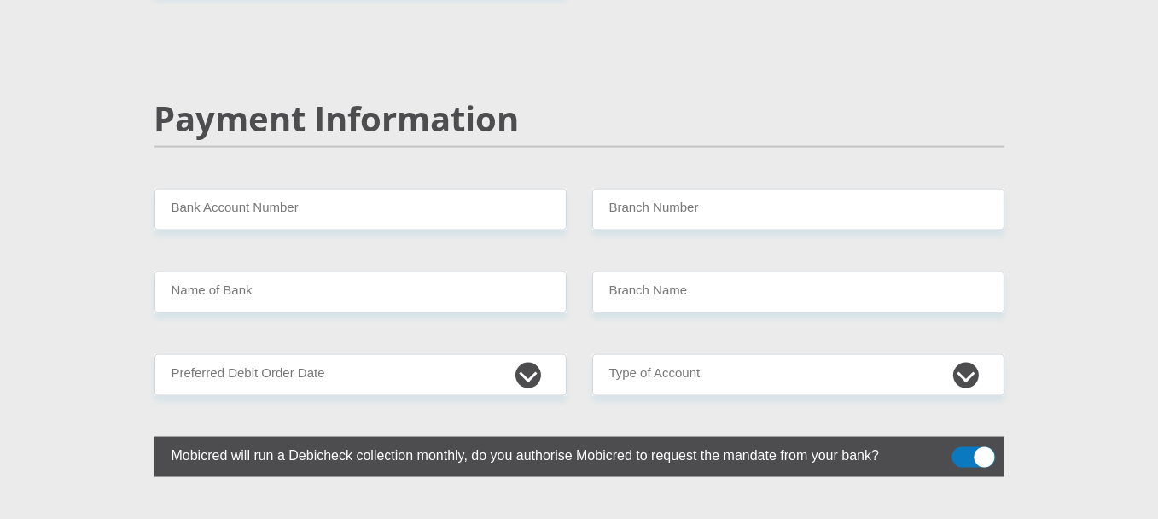
scroll to position [3321, 0]
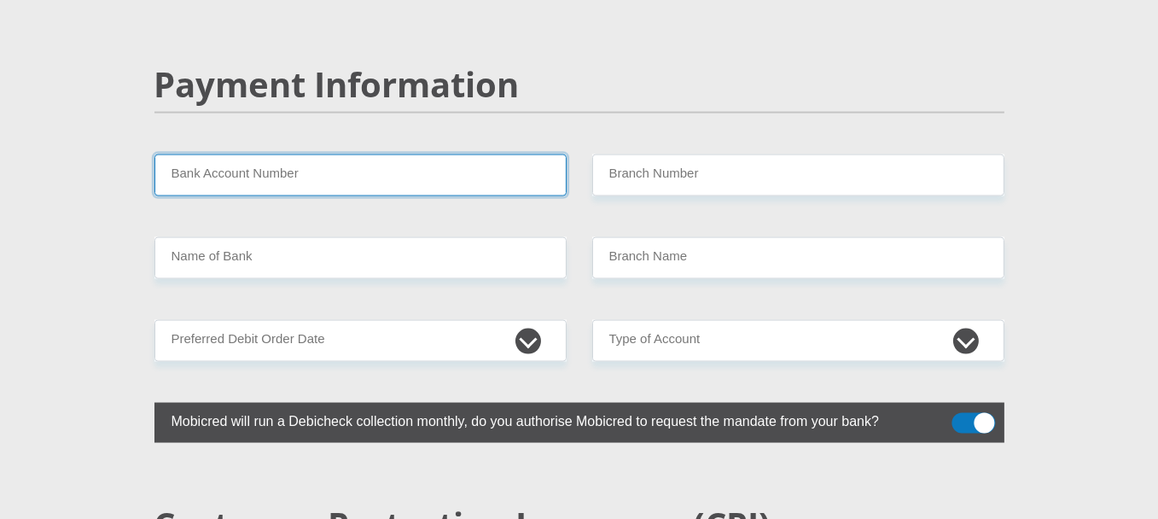
click at [497, 154] on input "Bank Account Number" at bounding box center [360, 175] width 412 height 42
type input "1694813833"
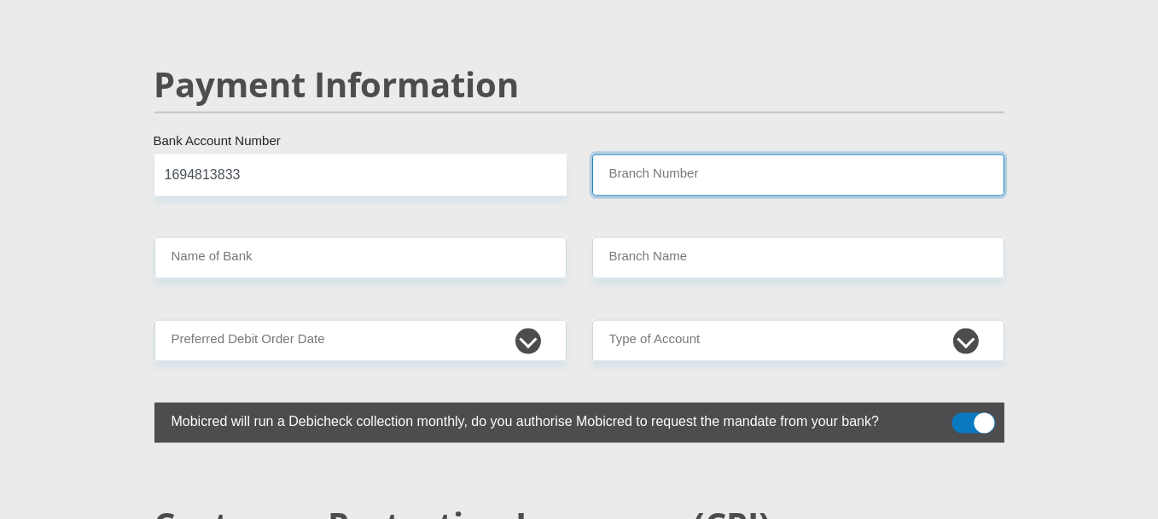
click at [635, 154] on input "Branch Number" at bounding box center [798, 175] width 412 height 42
type input "470010"
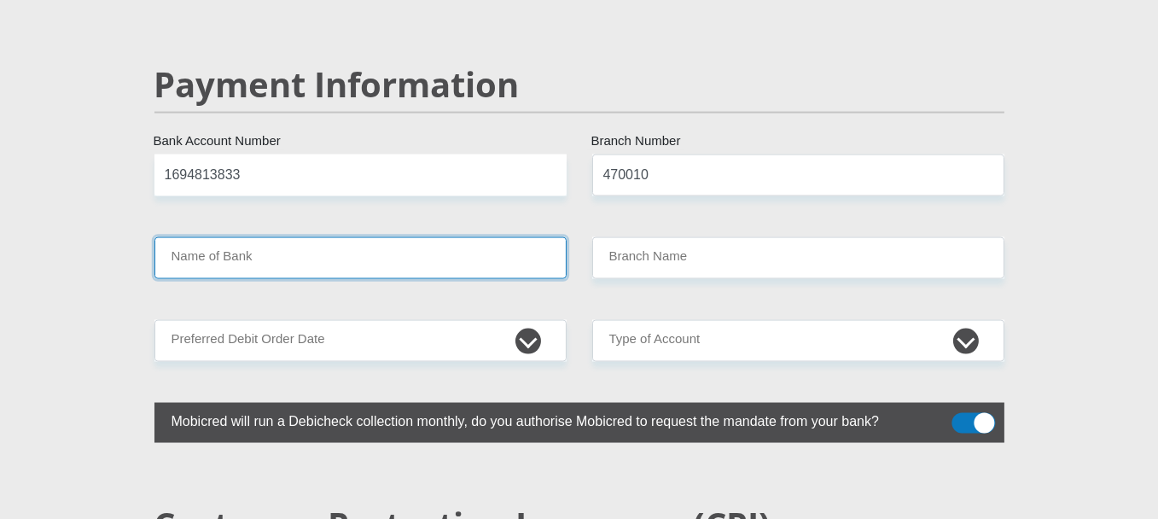
click at [495, 237] on input "Name of Bank" at bounding box center [360, 258] width 412 height 42
type input "CAPITEC BANK LIMITED"
type input "CAPITEC BANK CPC"
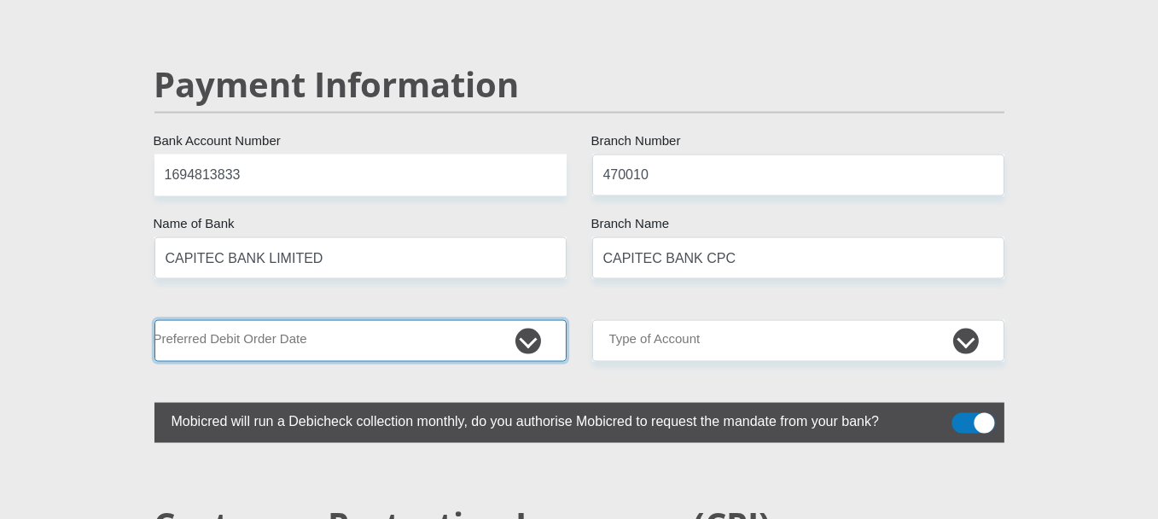
click at [435, 320] on select "1st 2nd 3rd 4th 5th 7th 18th 19th 20th 21st 22nd 23rd 24th 25th 26th 27th 28th …" at bounding box center [360, 341] width 412 height 42
select select "24"
click at [154, 320] on select "1st 2nd 3rd 4th 5th 7th 18th 19th 20th 21st 22nd 23rd 24th 25th 26th 27th 28th …" at bounding box center [360, 341] width 412 height 42
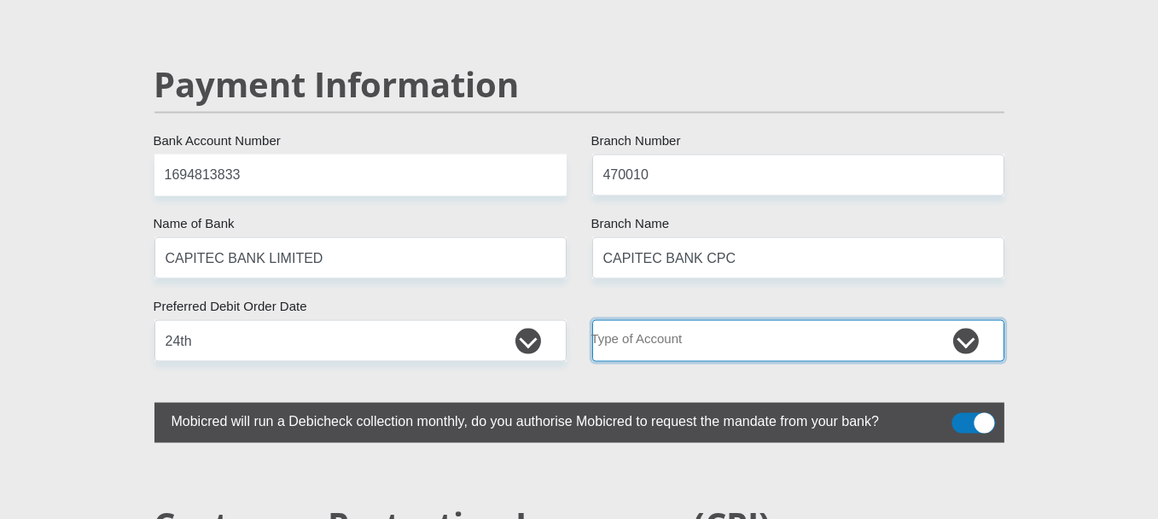
click at [763, 320] on select "Cheque Savings" at bounding box center [798, 341] width 412 height 42
select select "SAV"
click at [592, 320] on select "Cheque Savings" at bounding box center [798, 341] width 412 height 42
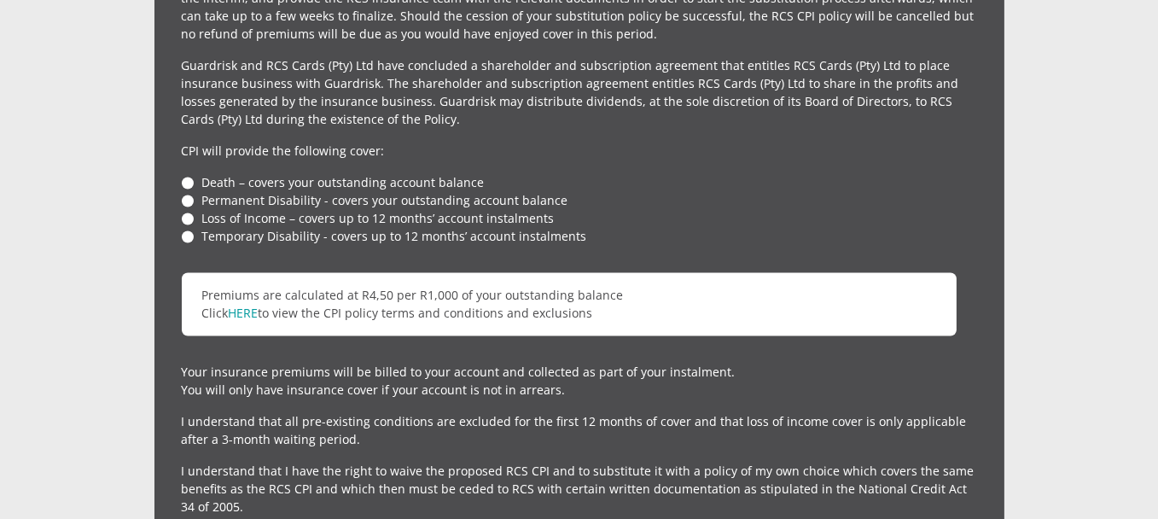
scroll to position [4095, 0]
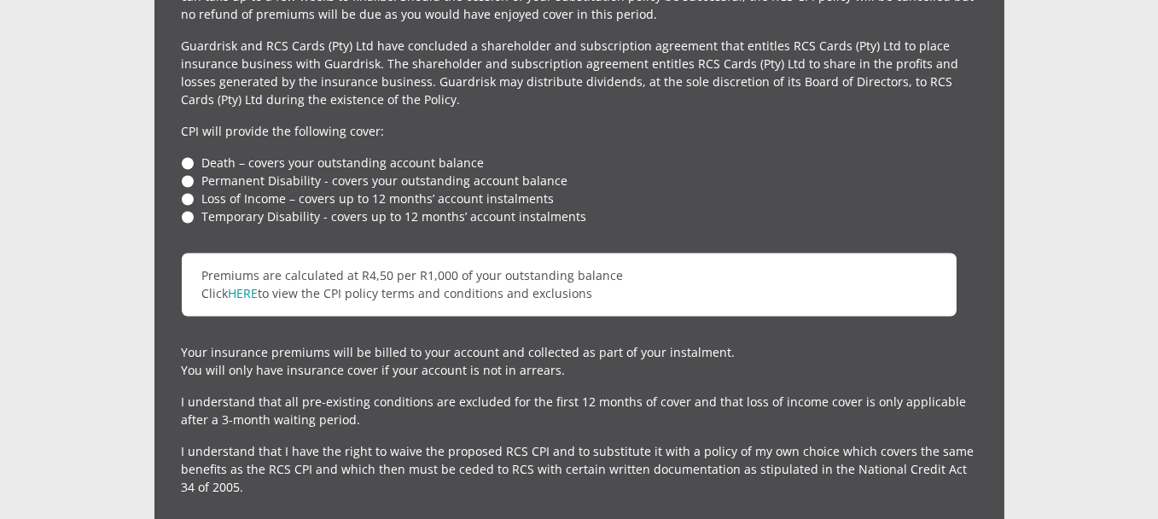
click at [185, 154] on li "Death – covers your outstanding account balance" at bounding box center [579, 163] width 795 height 18
click at [185, 171] on li "Permanent Disability - covers your outstanding account balance" at bounding box center [579, 180] width 795 height 18
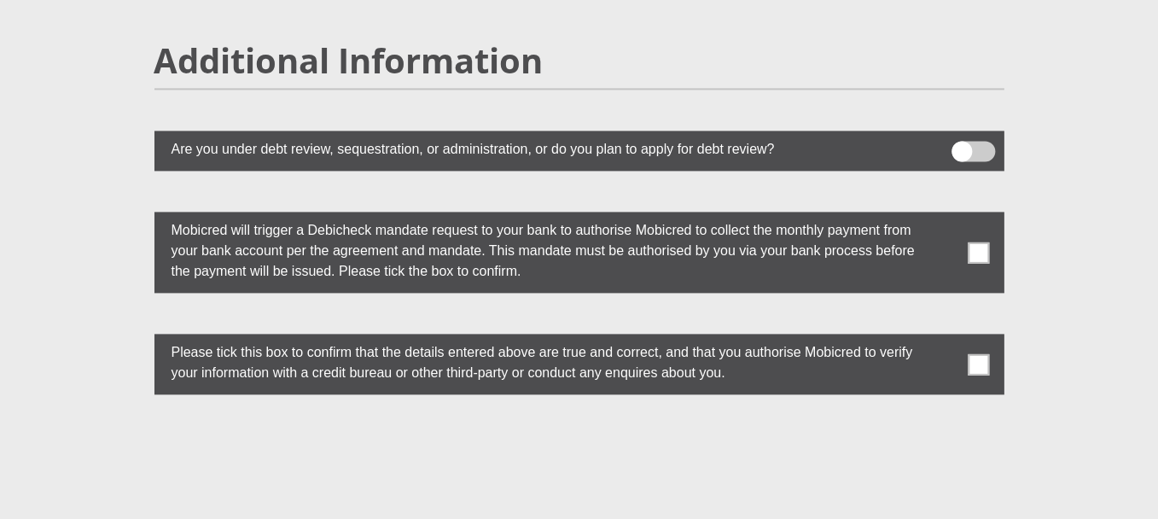
scroll to position [4680, 0]
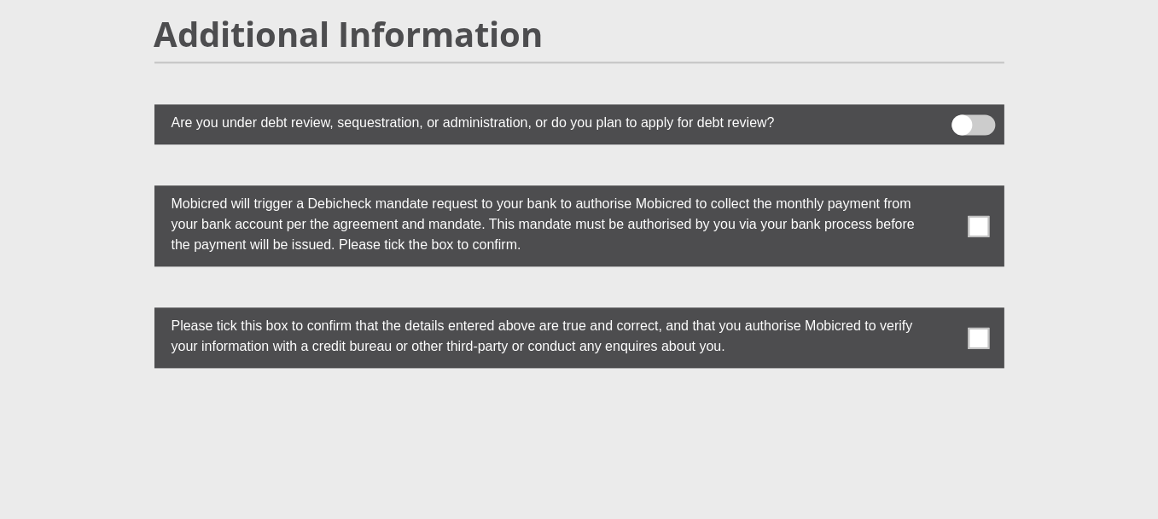
click at [970, 215] on span at bounding box center [977, 225] width 21 height 21
click at [944, 189] on input "checkbox" at bounding box center [944, 189] width 0 height 0
click at [985, 327] on span at bounding box center [977, 337] width 21 height 21
click at [944, 311] on input "checkbox" at bounding box center [944, 311] width 0 height 0
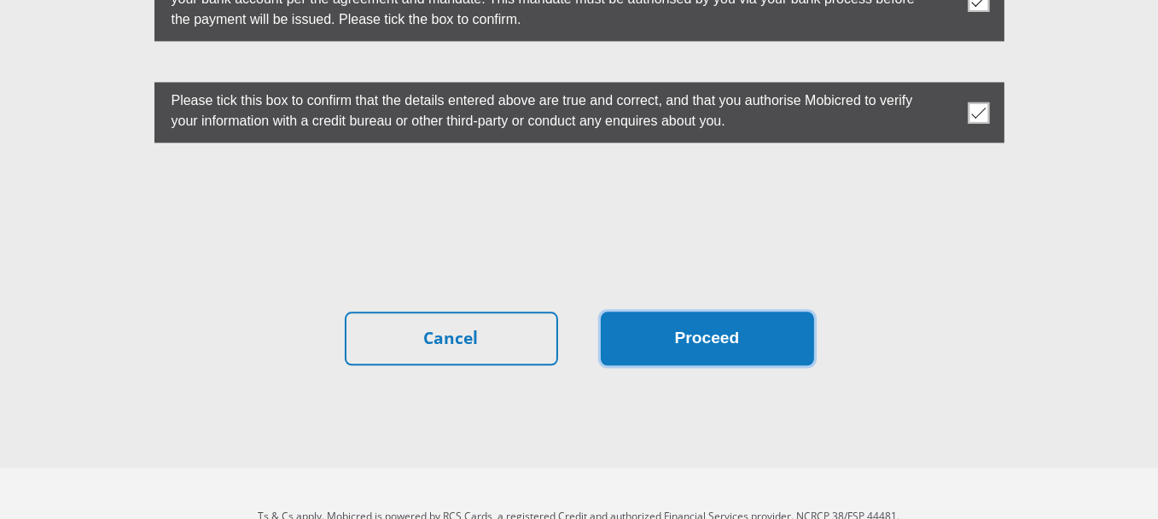
click at [654, 311] on button "Proceed" at bounding box center [707, 338] width 213 height 54
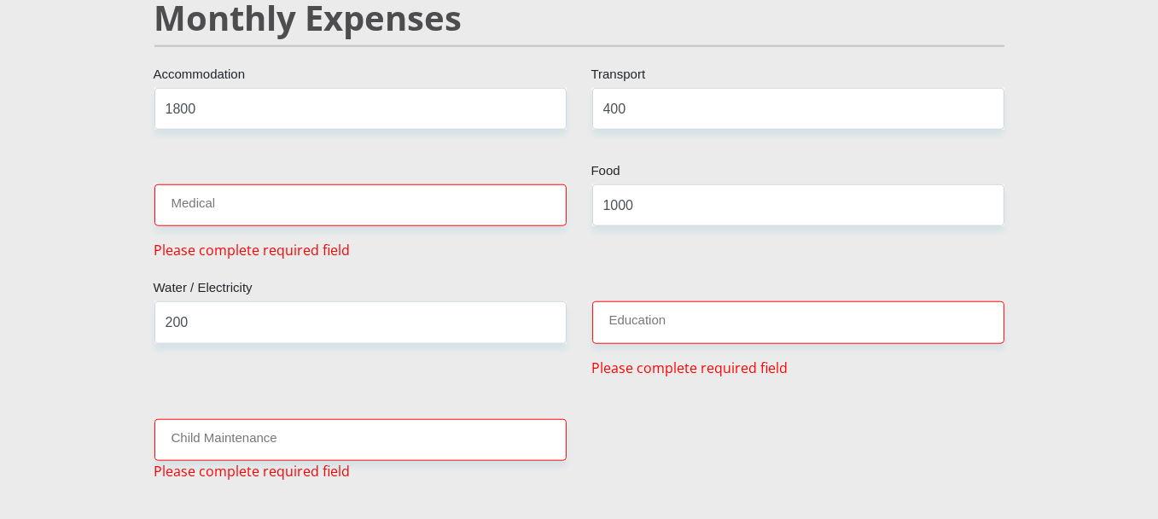
scroll to position [2035, 0]
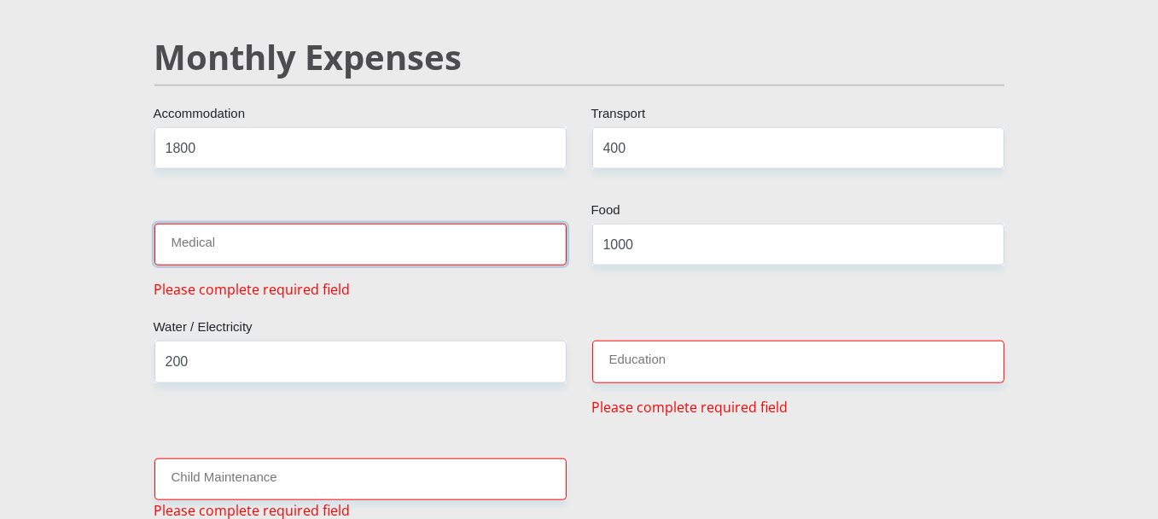
click at [394, 229] on input "Medical" at bounding box center [360, 245] width 412 height 42
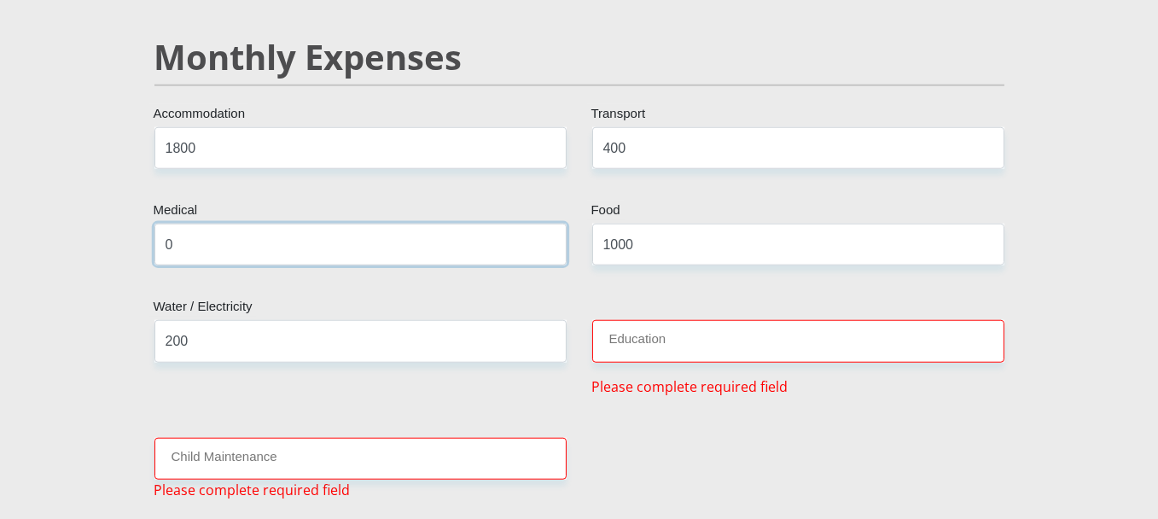
type input "0"
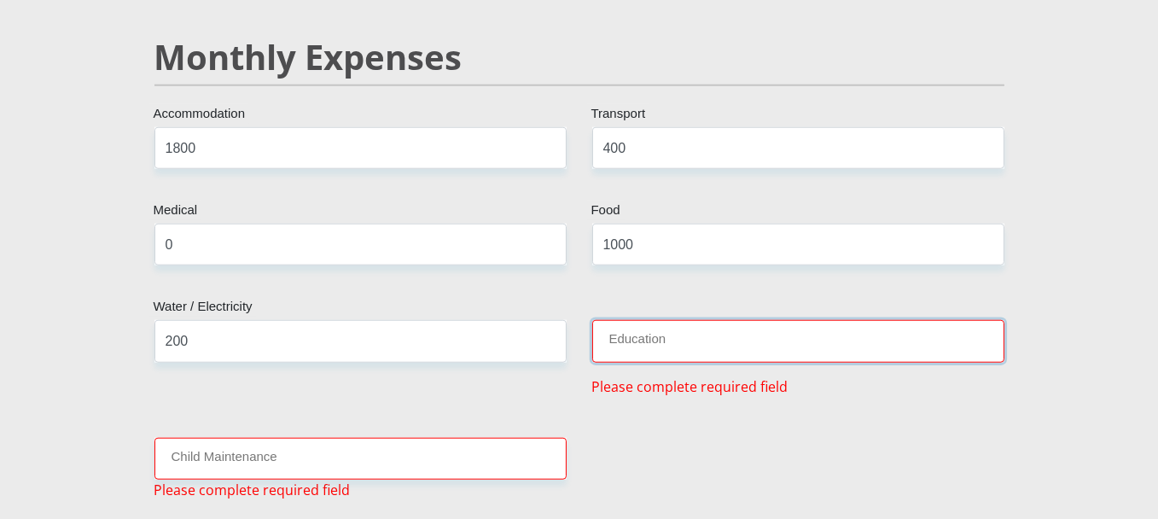
click at [638, 320] on input "Education" at bounding box center [798, 341] width 412 height 42
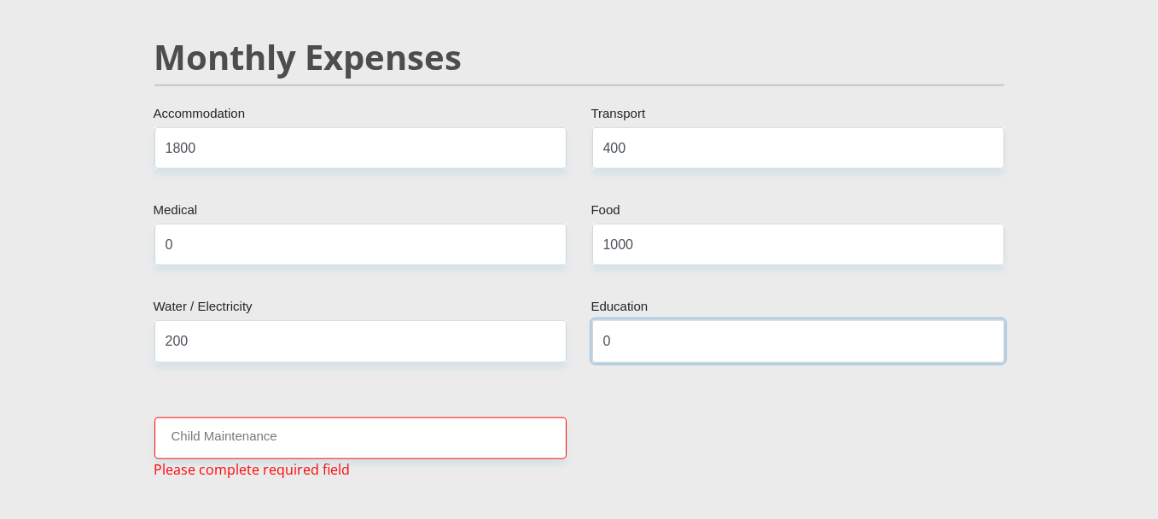
type input "0"
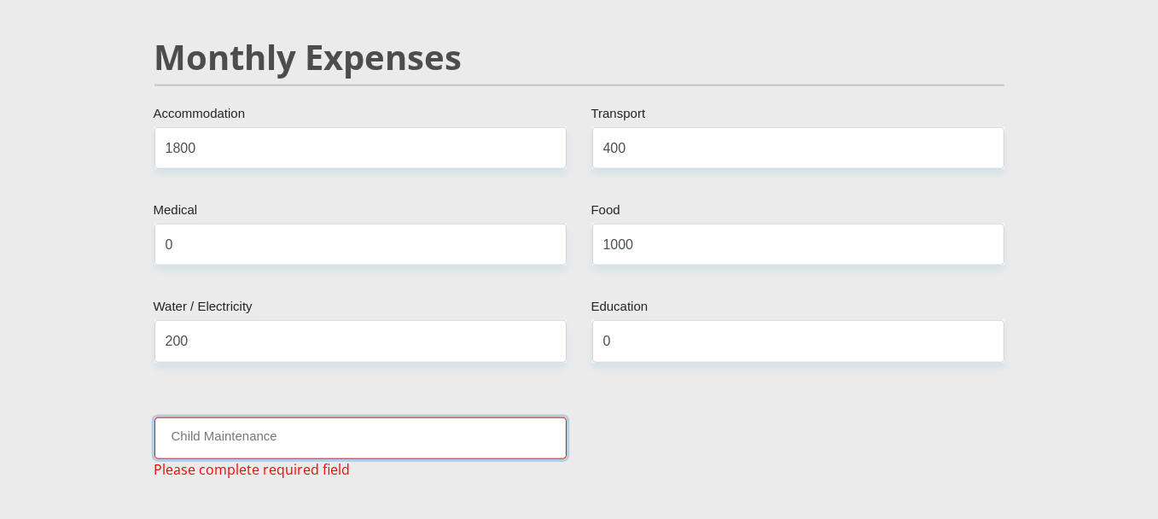
click at [418, 417] on input "Child Maintenance" at bounding box center [360, 438] width 412 height 42
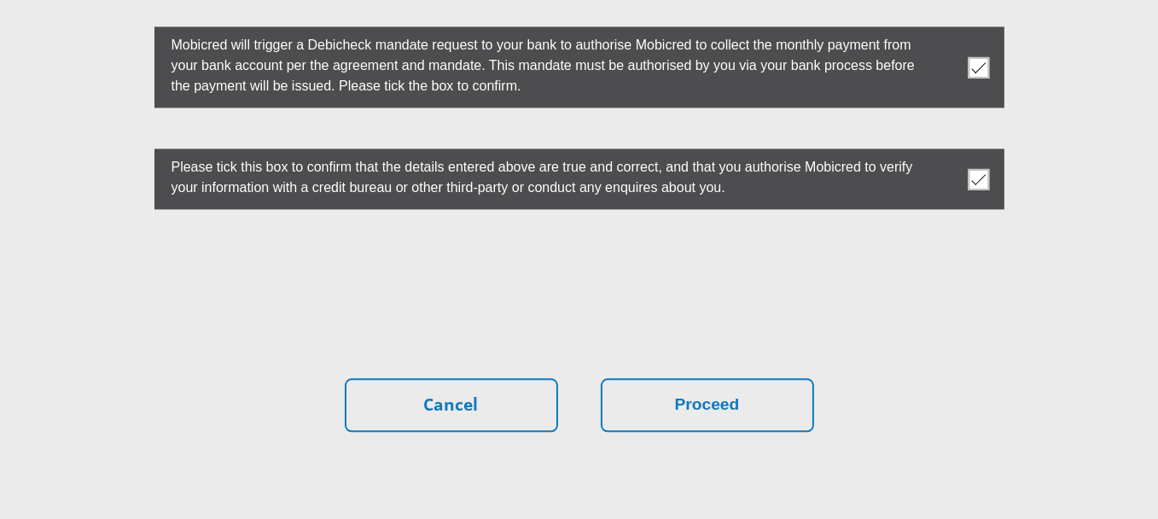
scroll to position [4905, 0]
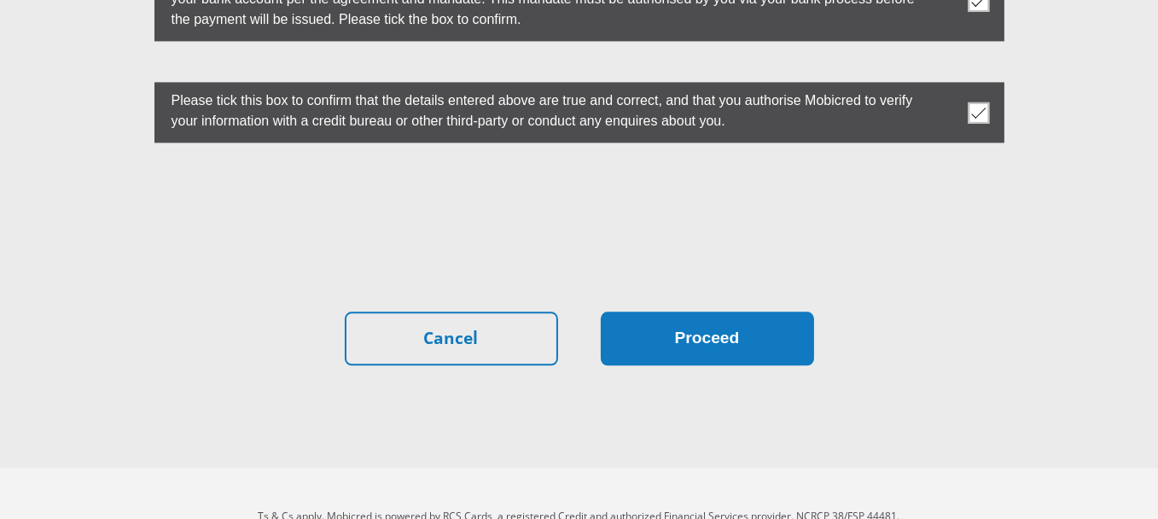
type input "0"
click at [717, 311] on button "Proceed" at bounding box center [707, 338] width 213 height 54
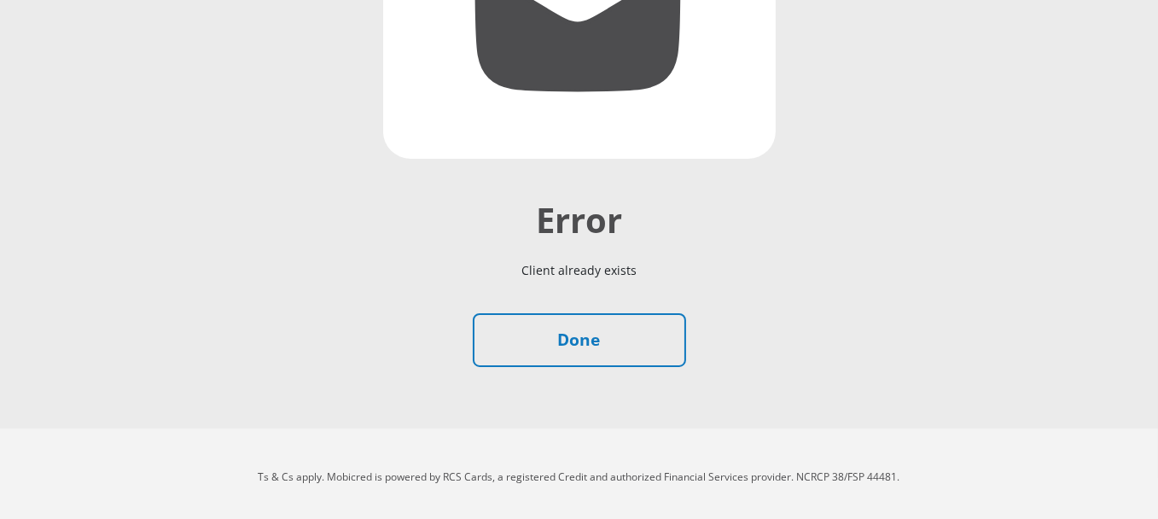
scroll to position [394, 0]
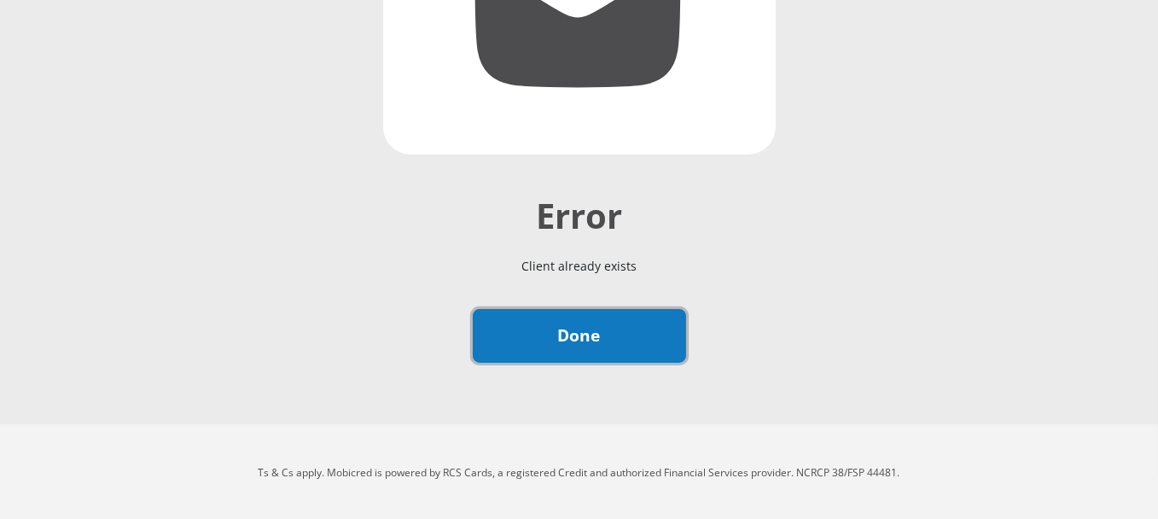
click at [572, 329] on link "Done" at bounding box center [579, 336] width 213 height 54
